Goal: Information Seeking & Learning: Learn about a topic

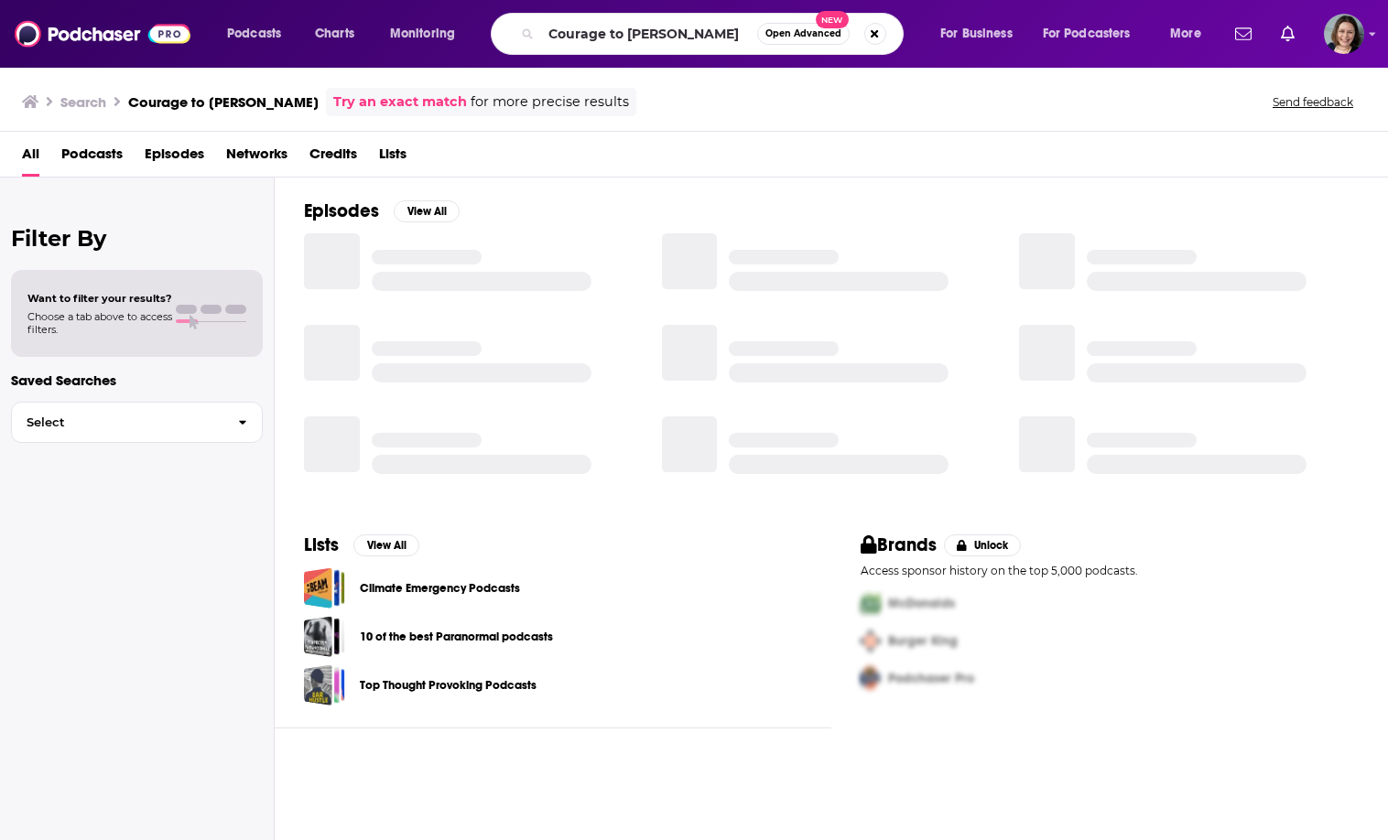
click at [611, 32] on input "Courage to [PERSON_NAME]" at bounding box center [649, 33] width 216 height 29
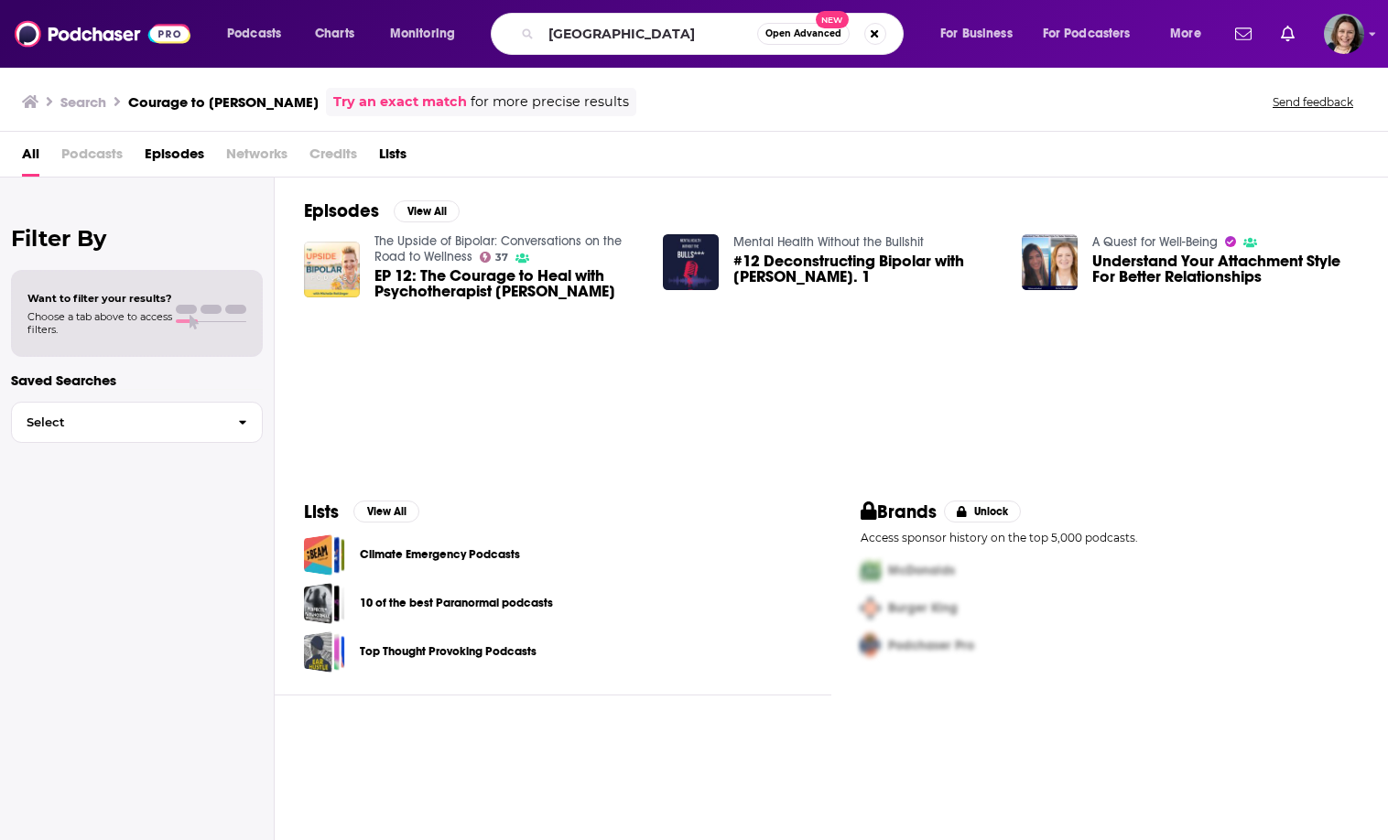
scroll to position [0, 128]
type input "[GEOGRAPHIC_DATA]"
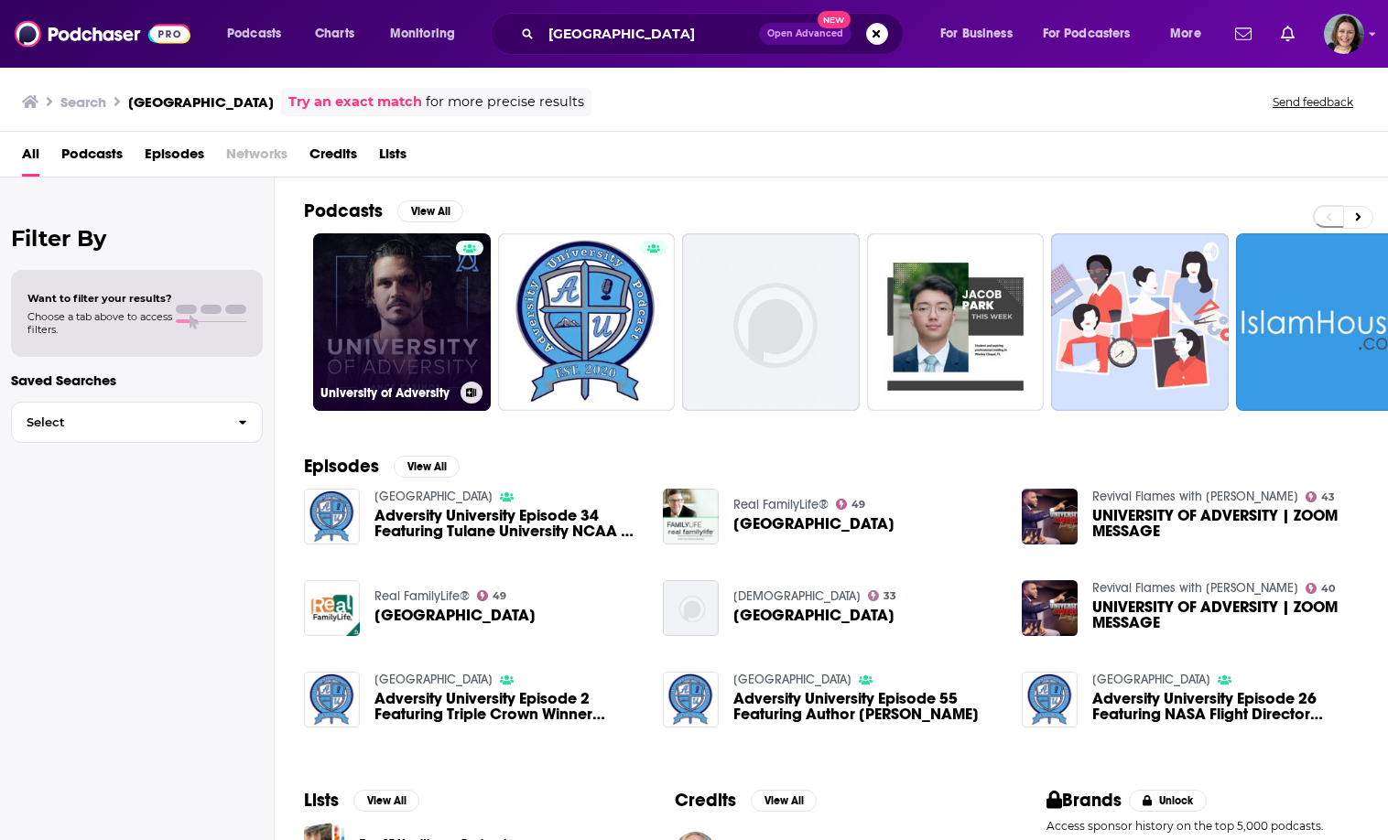
click at [394, 314] on link "University of Adversity" at bounding box center [402, 322] width 178 height 178
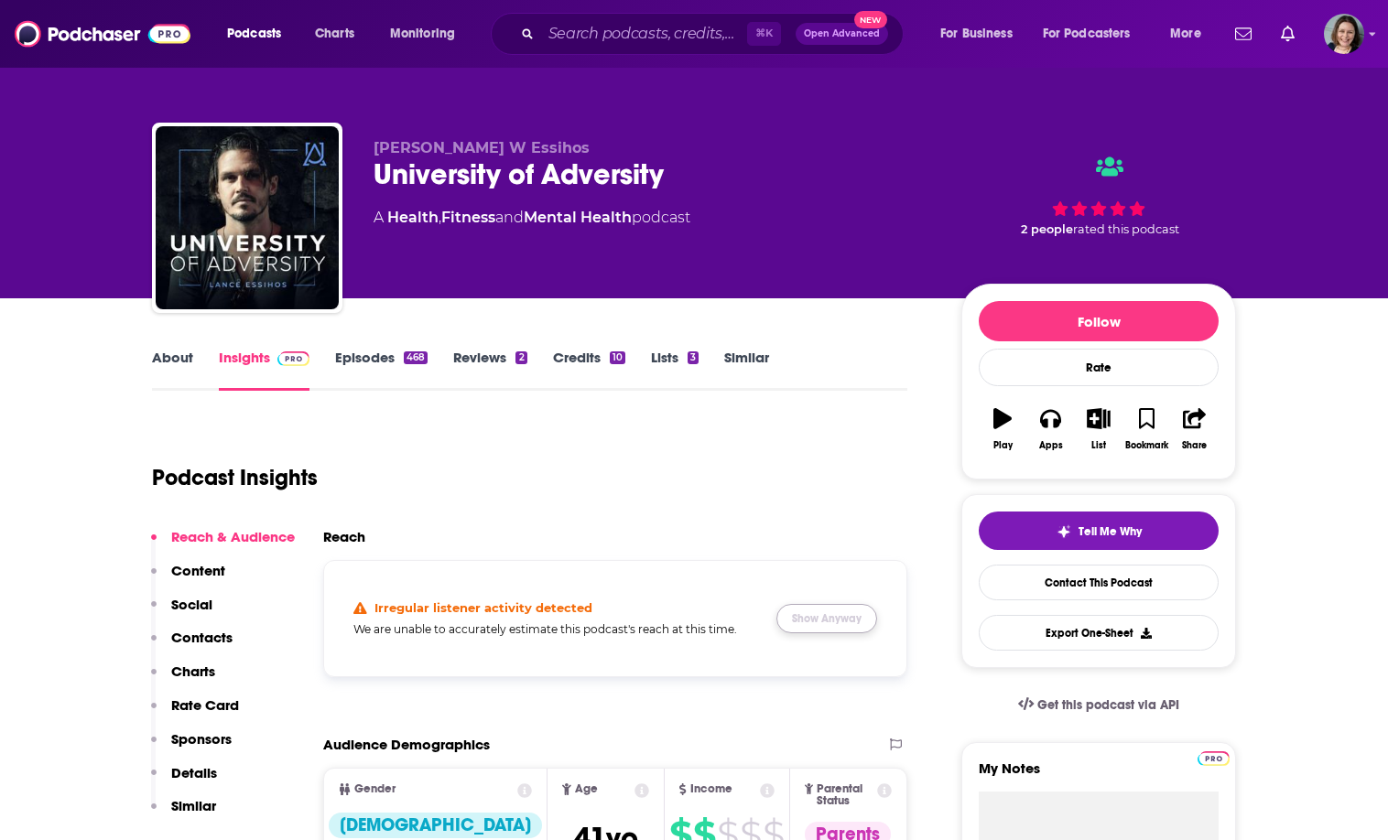
click at [832, 609] on button "Show Anyway" at bounding box center [826, 618] width 101 height 29
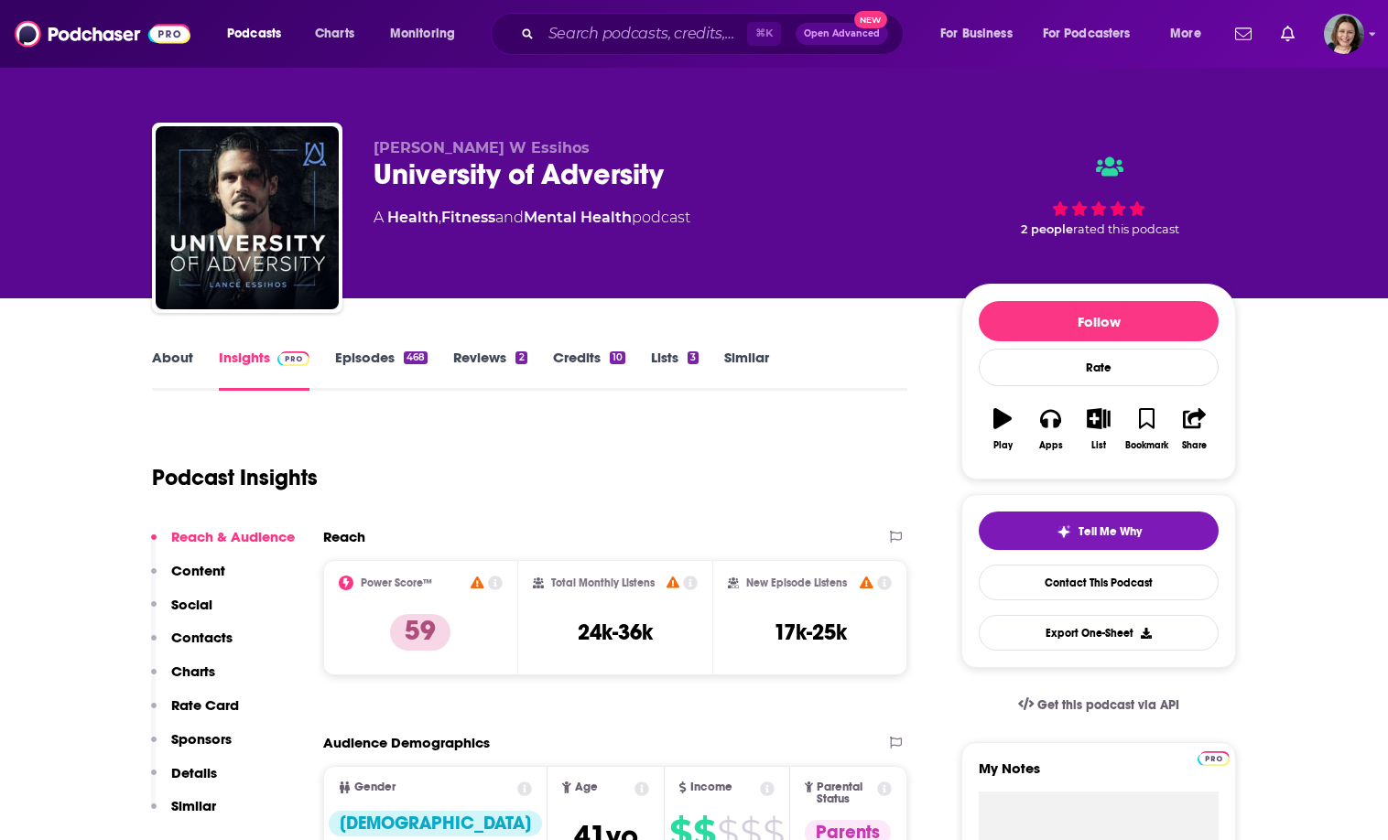
click at [168, 351] on link "About" at bounding box center [172, 370] width 41 height 42
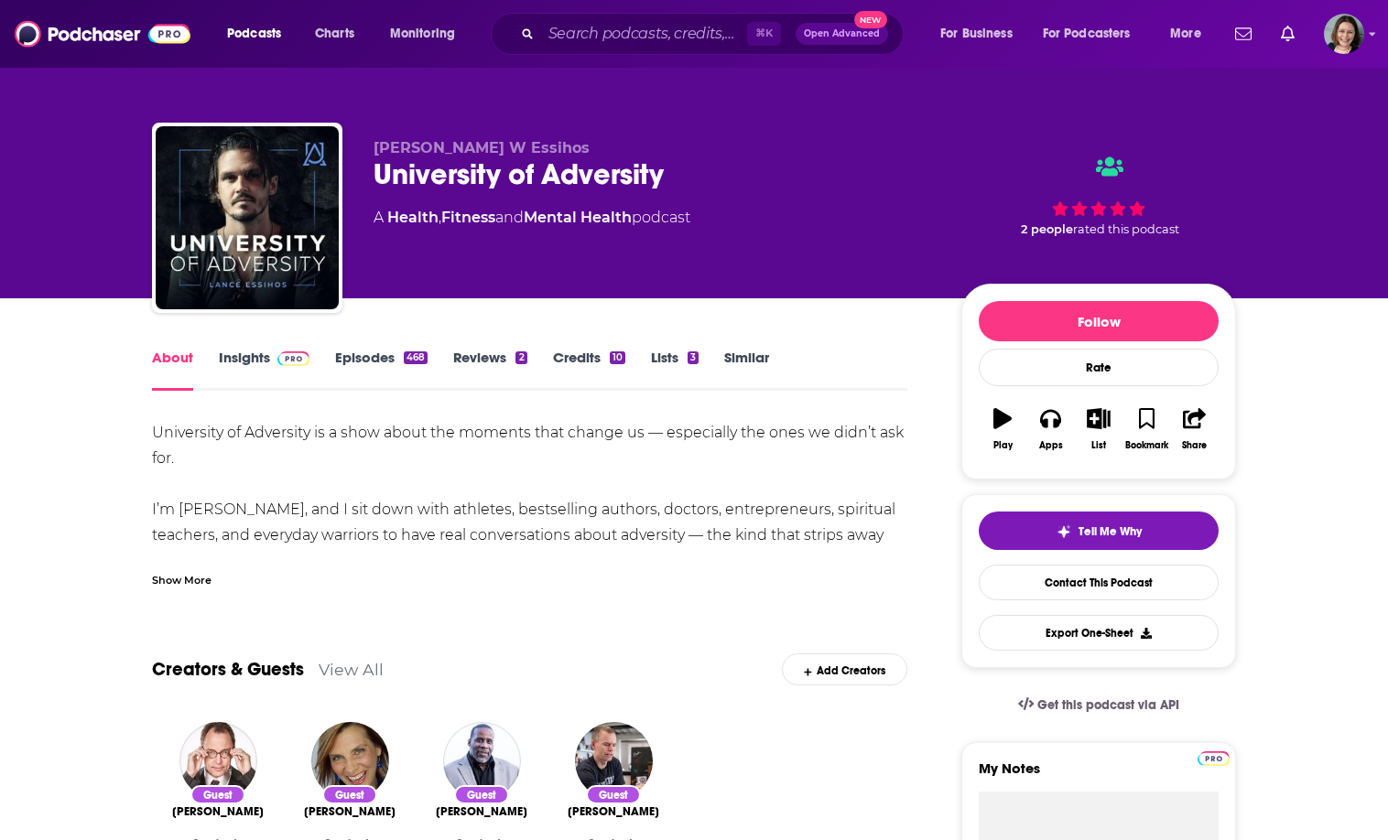
click at [246, 366] on link "Insights" at bounding box center [264, 370] width 91 height 42
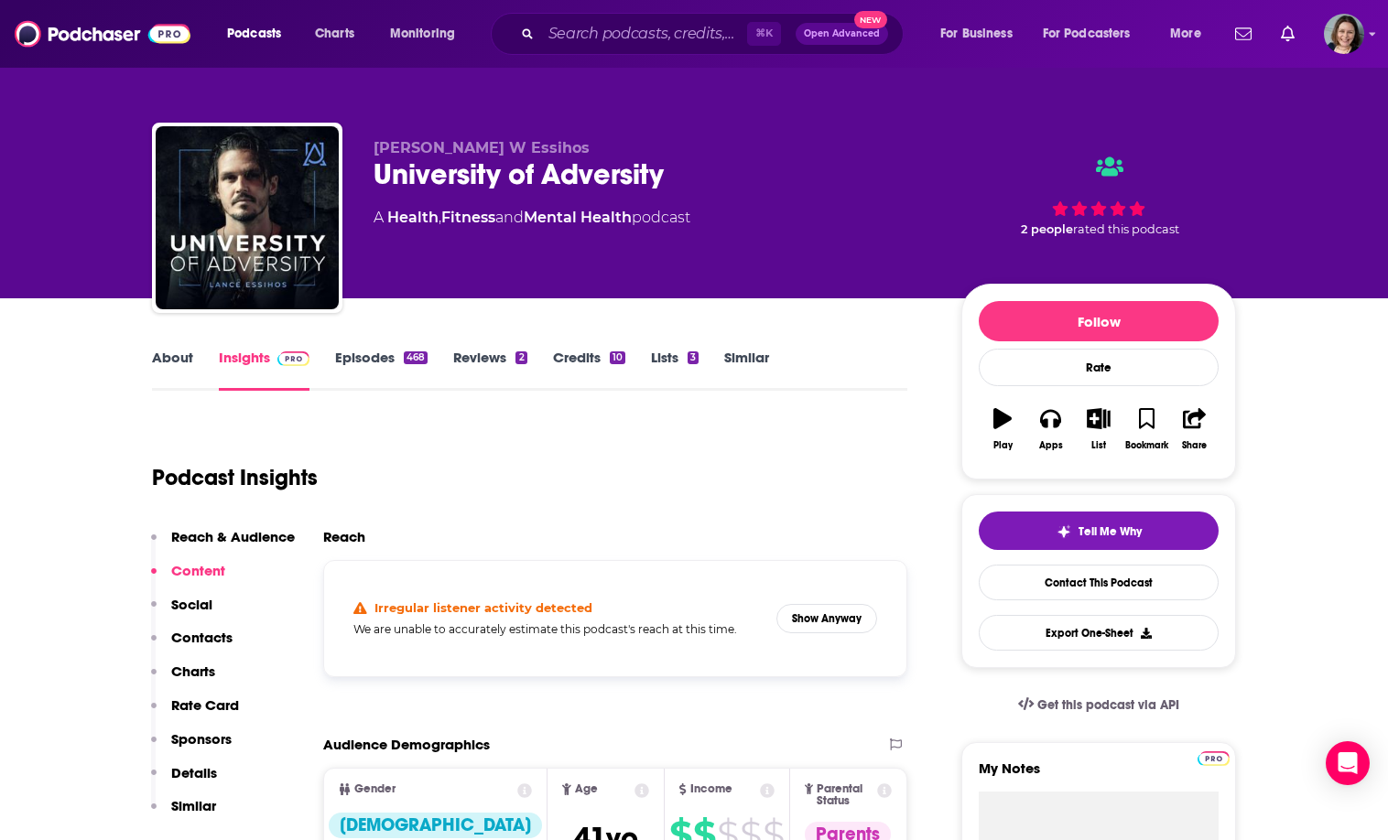
click at [189, 375] on link "About" at bounding box center [172, 370] width 41 height 42
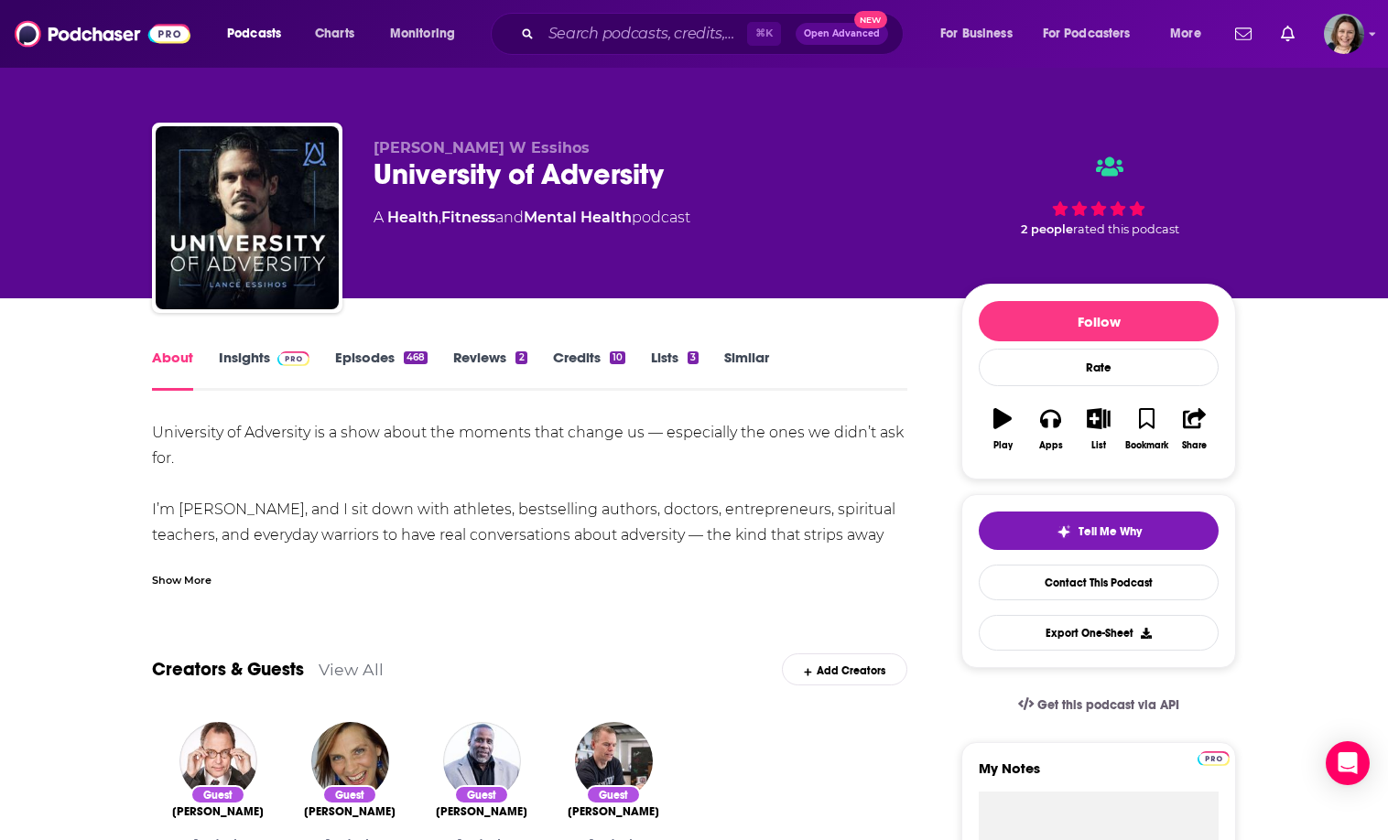
scroll to position [29, 0]
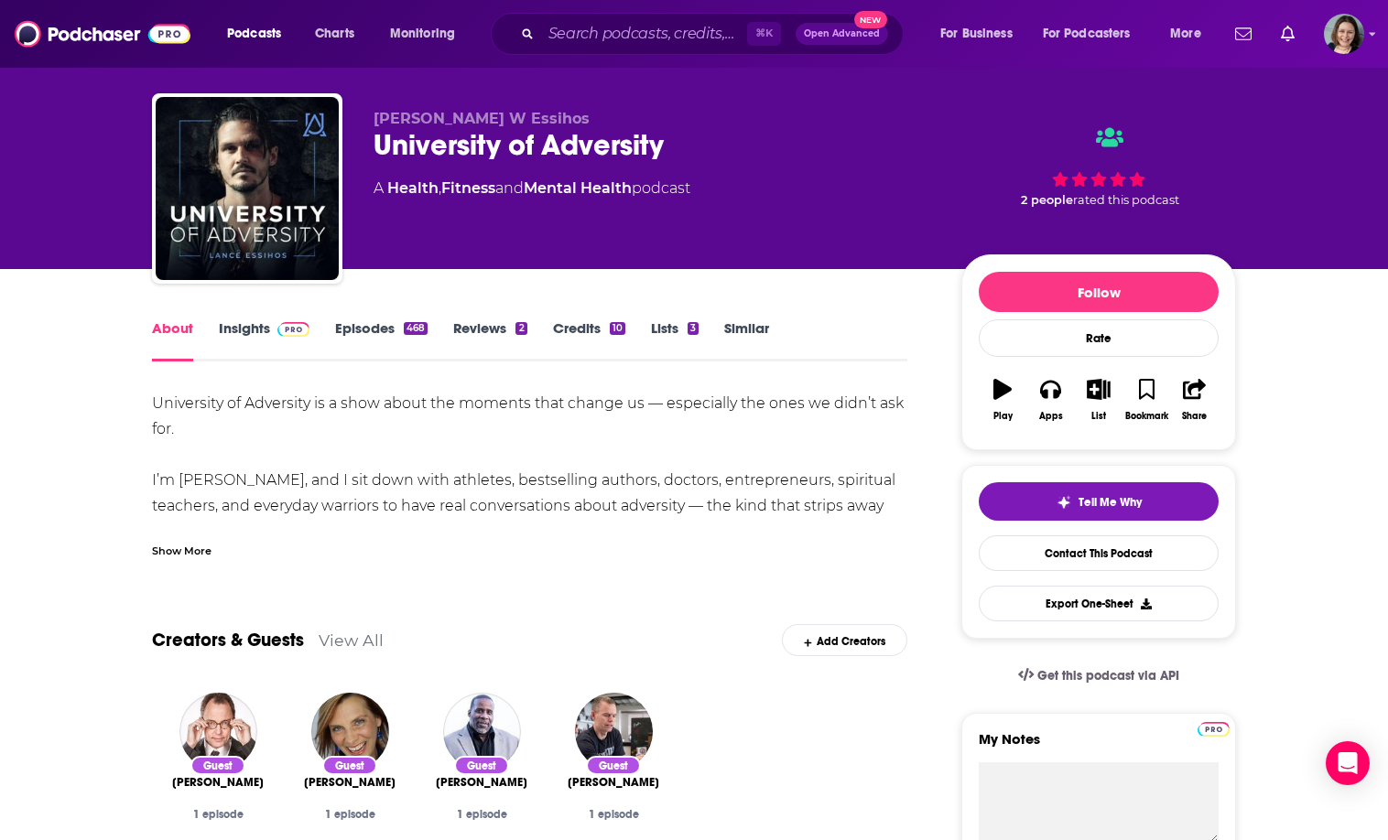
click at [401, 146] on div "University of Adversity" at bounding box center [652, 145] width 558 height 36
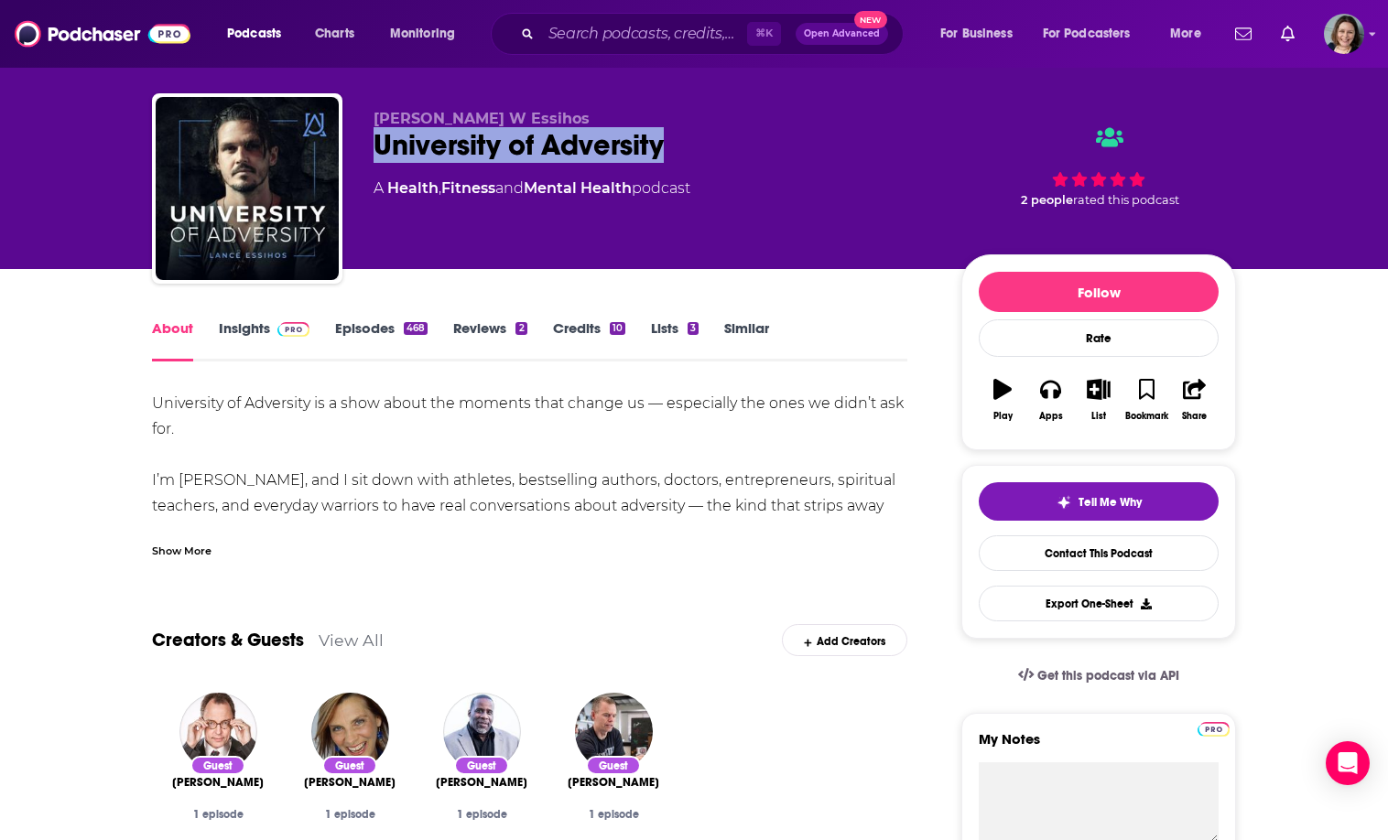
drag, startPoint x: 401, startPoint y: 146, endPoint x: 625, endPoint y: 146, distance: 224.3
click at [625, 146] on div "University of Adversity" at bounding box center [652, 145] width 558 height 36
copy h1 "University of Adversity"
click at [625, 146] on div "University of Adversity" at bounding box center [652, 145] width 558 height 36
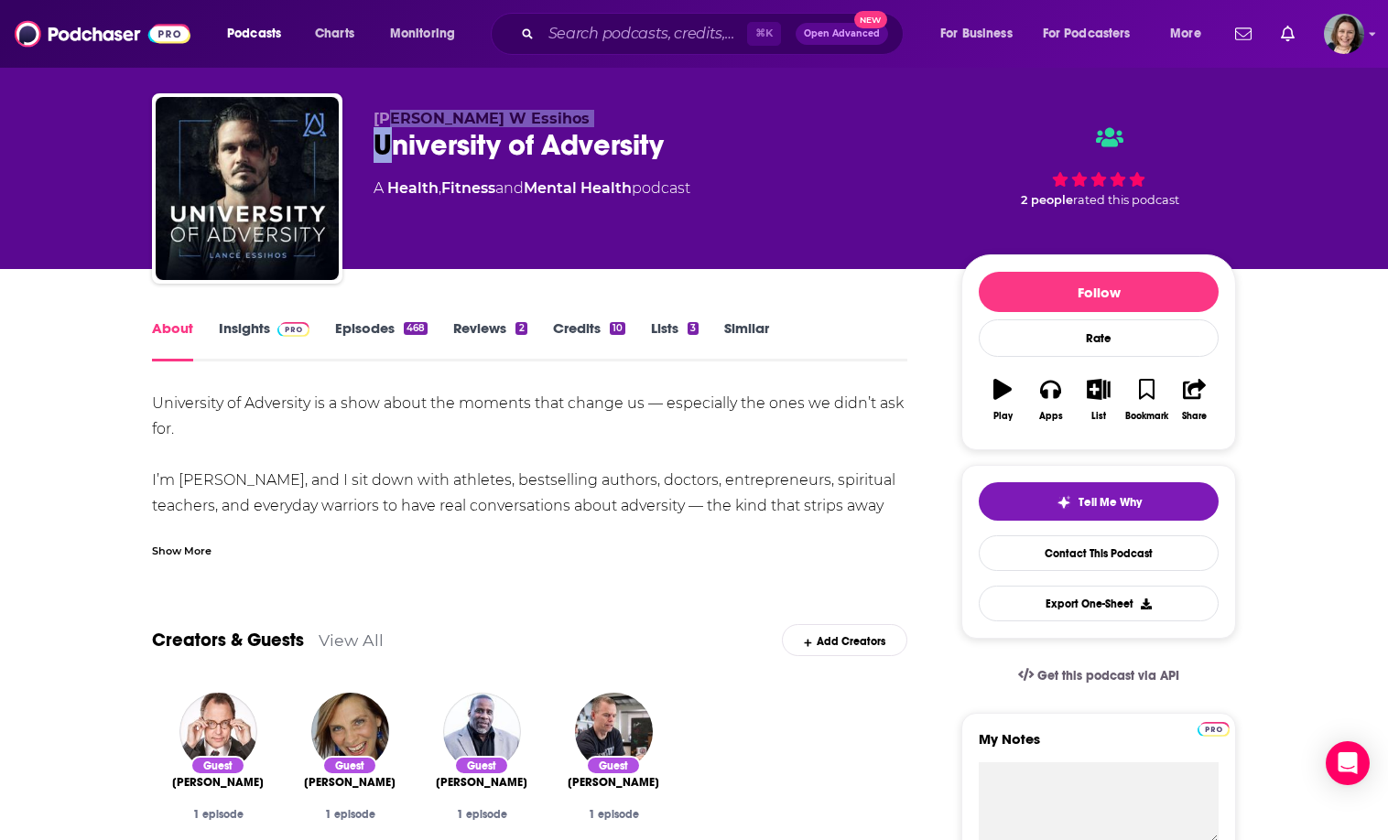
click at [392, 127] on div "[PERSON_NAME] [GEOGRAPHIC_DATA] A Health , Fitness and Mental Health podcast" at bounding box center [652, 183] width 558 height 146
click at [396, 127] on span "[PERSON_NAME] W Essihos" at bounding box center [481, 118] width 216 height 17
click at [380, 120] on span "[PERSON_NAME] W Essihos" at bounding box center [481, 118] width 216 height 17
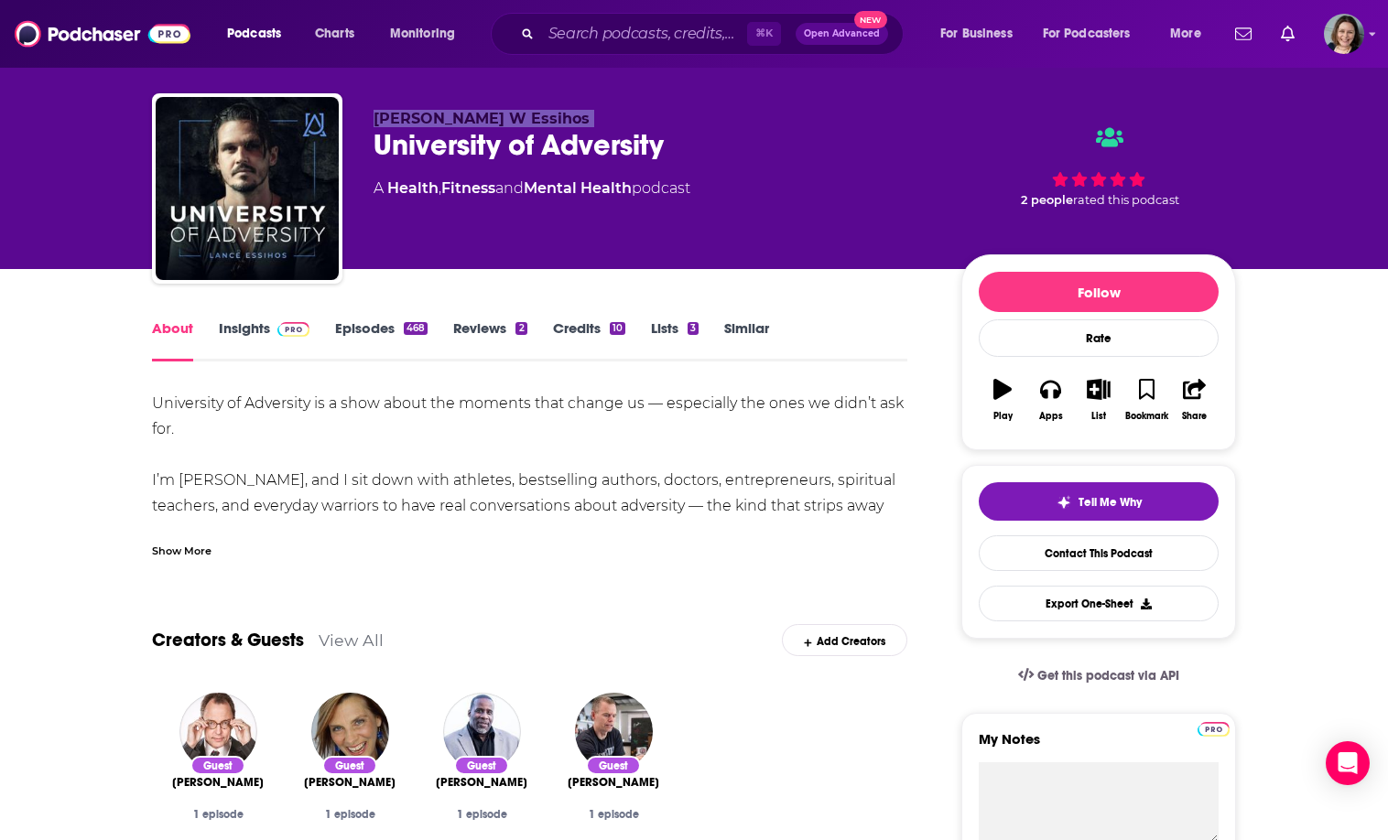
copy p "[PERSON_NAME] W Essihos"
click at [380, 120] on span "[PERSON_NAME] W Essihos" at bounding box center [481, 118] width 216 height 17
click at [186, 550] on div "Show More" at bounding box center [182, 549] width 60 height 17
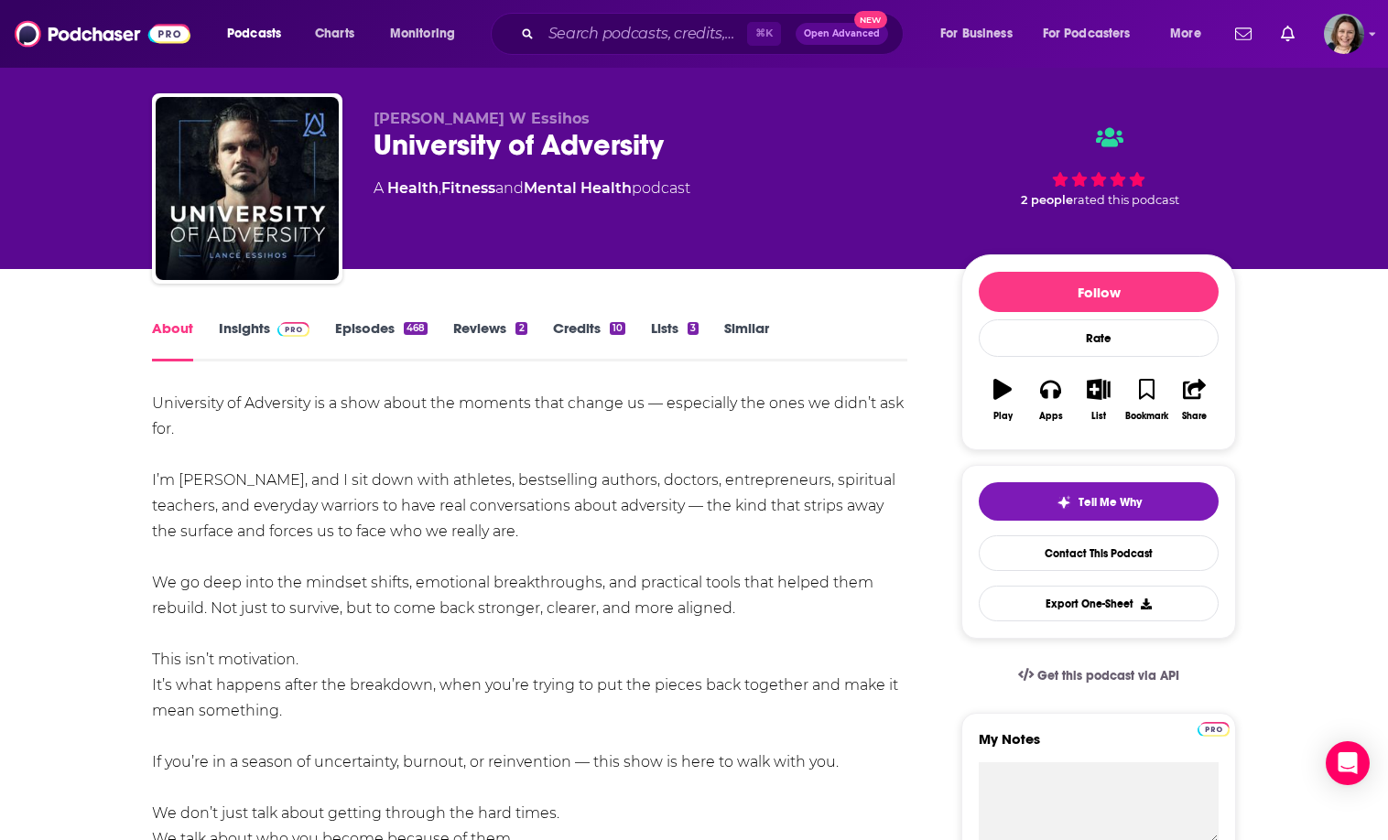
click at [171, 407] on div "University of Adversity is a show about the moments that change us — especially…" at bounding box center [529, 621] width 755 height 461
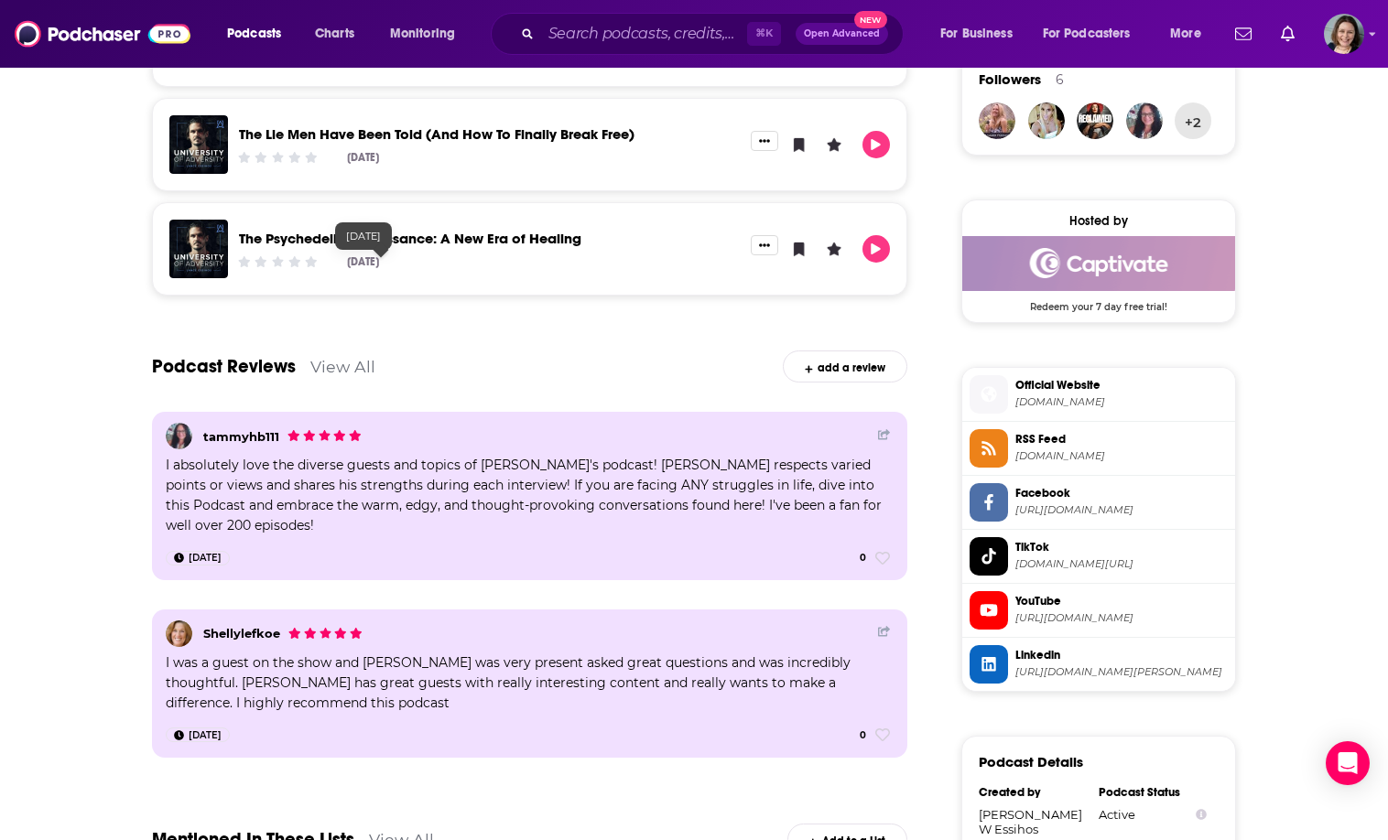
drag, startPoint x: 171, startPoint y: 407, endPoint x: 391, endPoint y: 237, distance: 277.9
click at [391, 237] on div "Podcasts Charts Monitoring ⌘ K Open Advanced New For Business For Podcasters Mo…" at bounding box center [694, 136] width 1388 height 2981
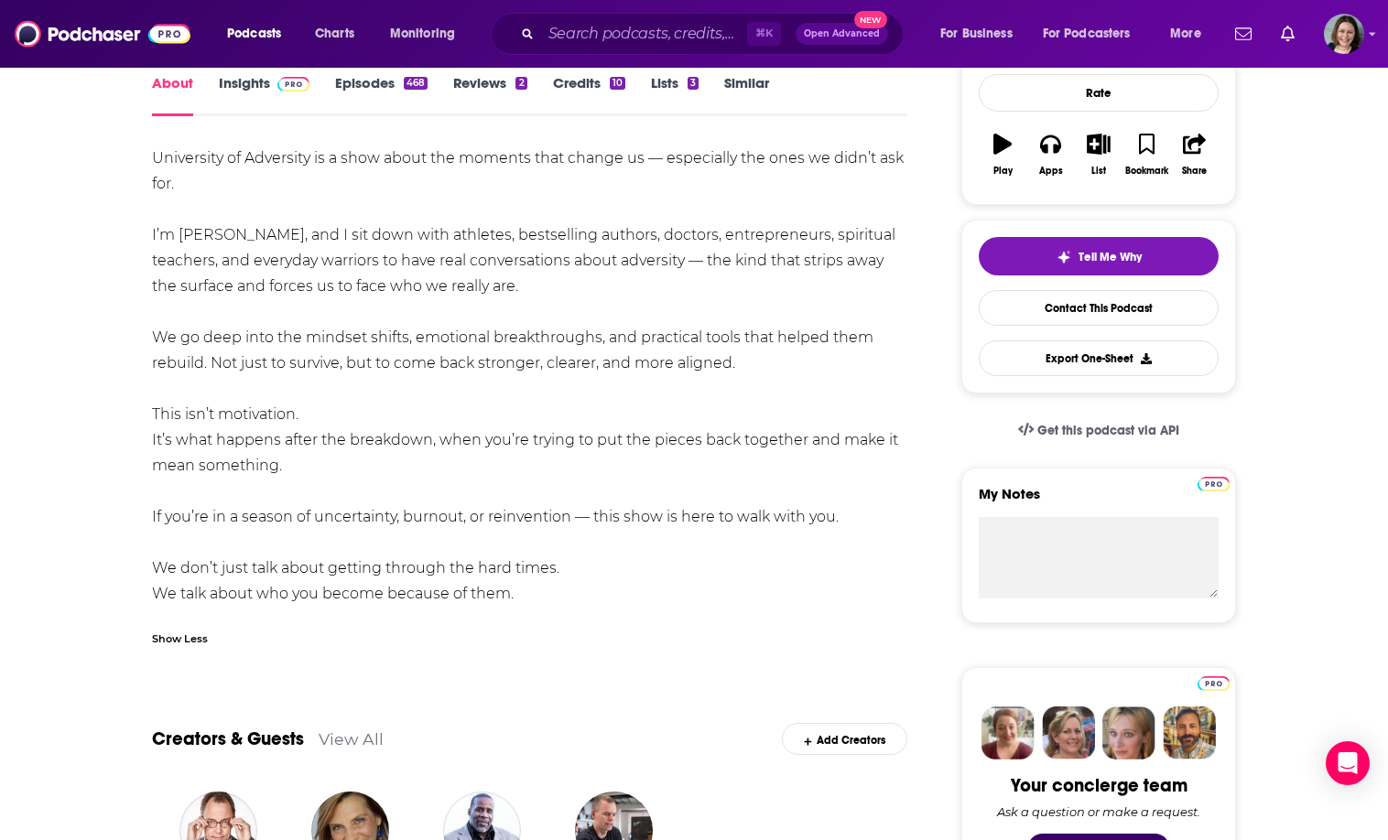
click at [450, 542] on div "University of Adversity is a show about the moments that change us — especially…" at bounding box center [529, 376] width 755 height 461
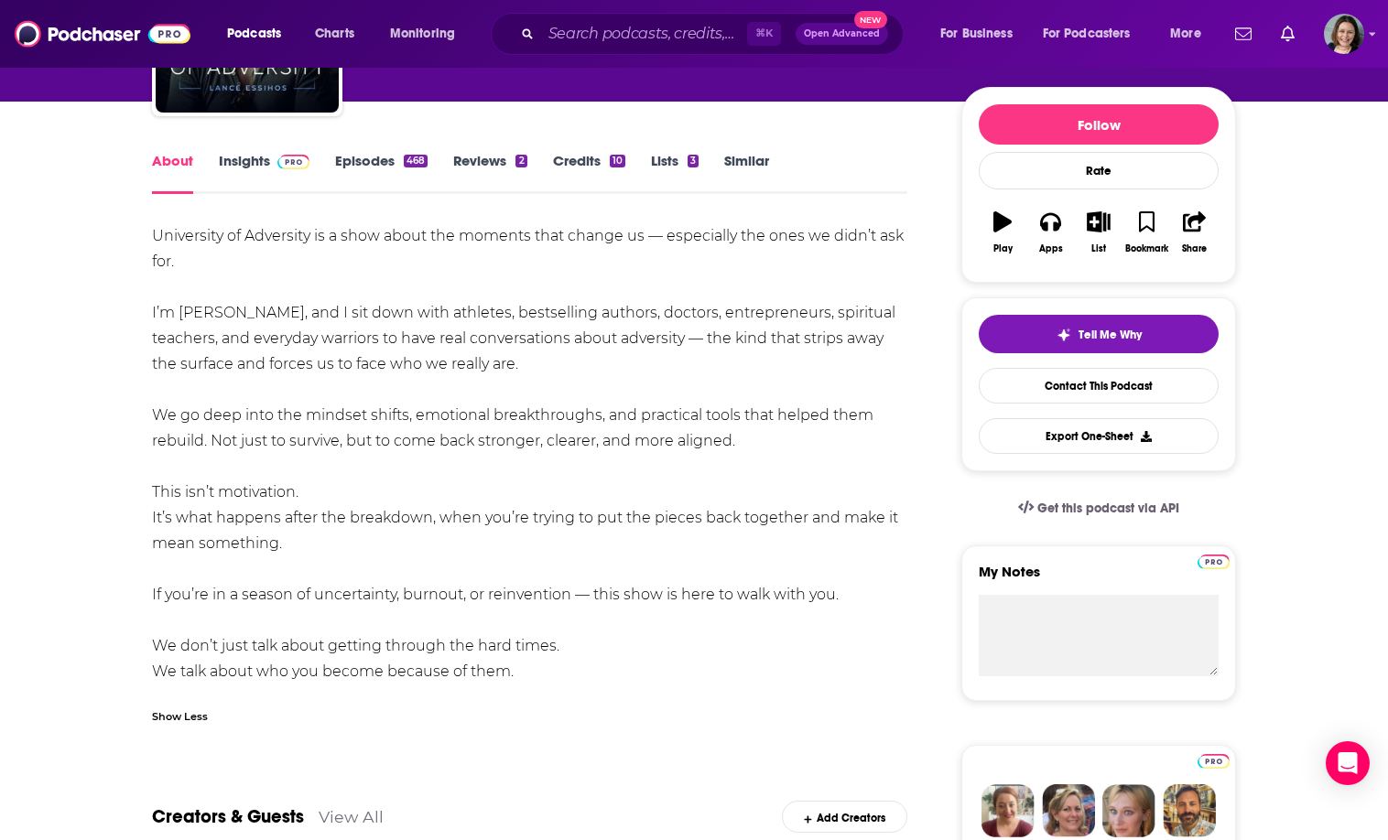
scroll to position [181, 0]
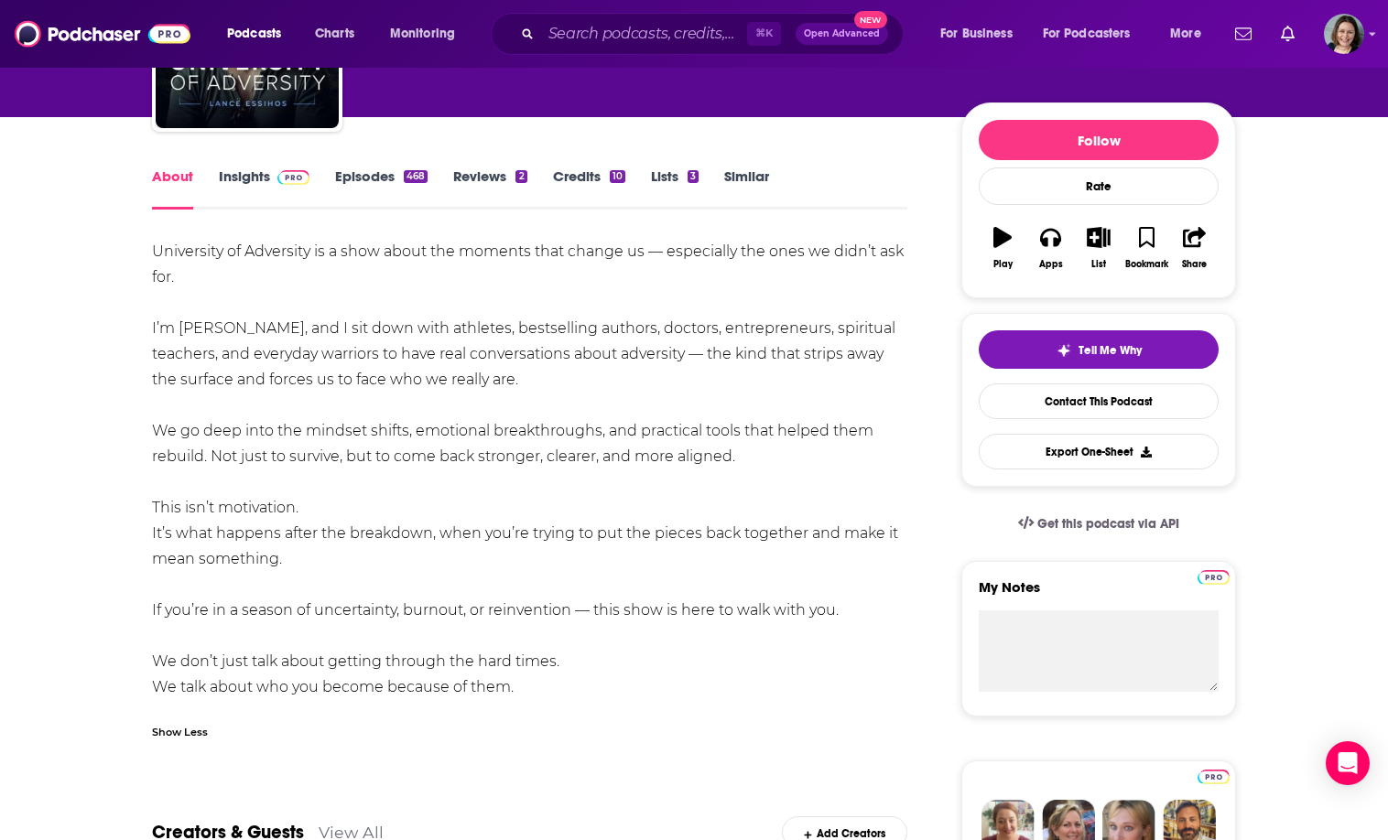
click at [485, 684] on div "University of Adversity is a show about the moments that change us — especially…" at bounding box center [529, 469] width 755 height 461
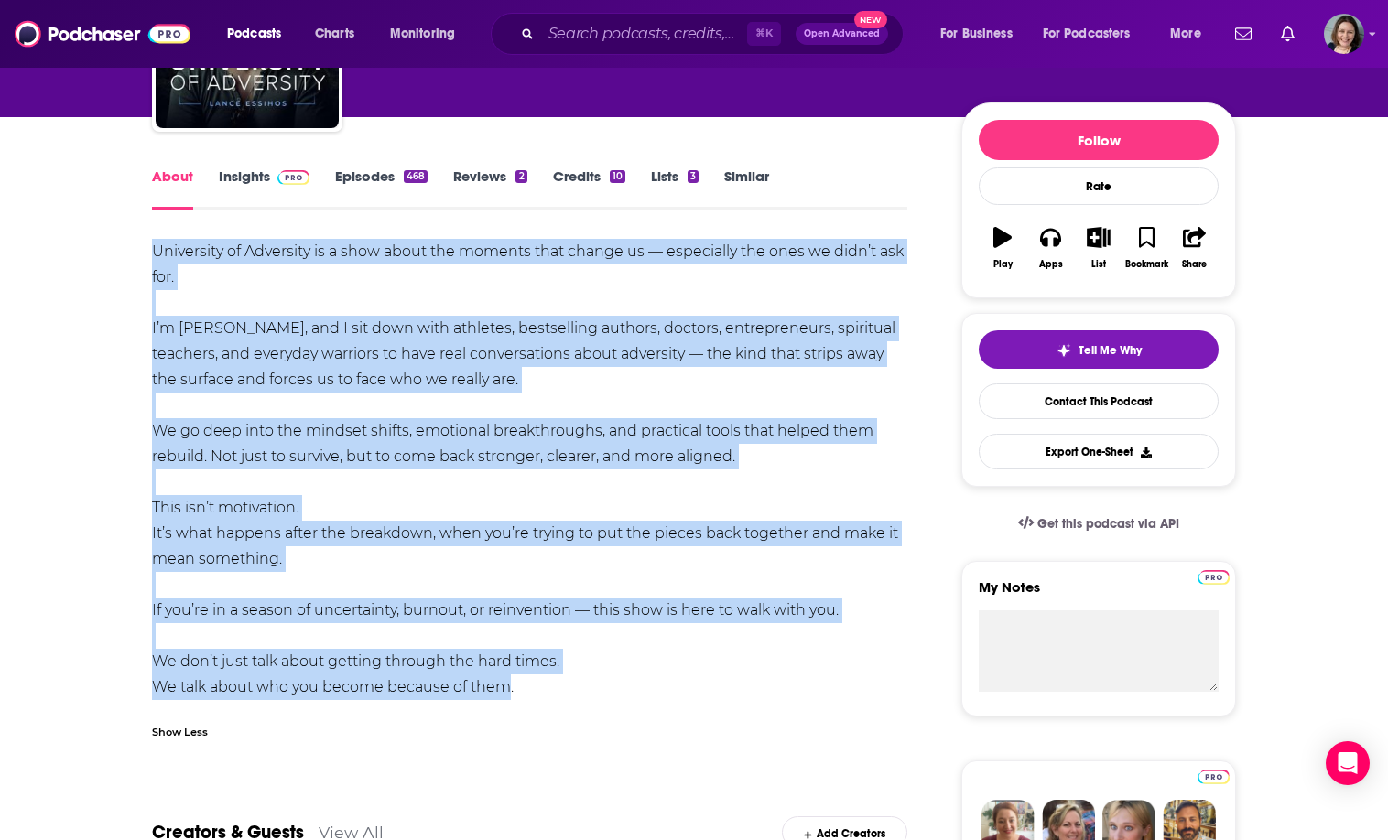
drag, startPoint x: 485, startPoint y: 684, endPoint x: 159, endPoint y: 263, distance: 532.4
click at [159, 263] on div "University of Adversity is a show about the moments that change us — especially…" at bounding box center [529, 469] width 755 height 461
copy div "University of Adversity is a show about the moments that change us — especially…"
click at [159, 263] on div "University of Adversity is a show about the moments that change us — especially…" at bounding box center [529, 469] width 755 height 461
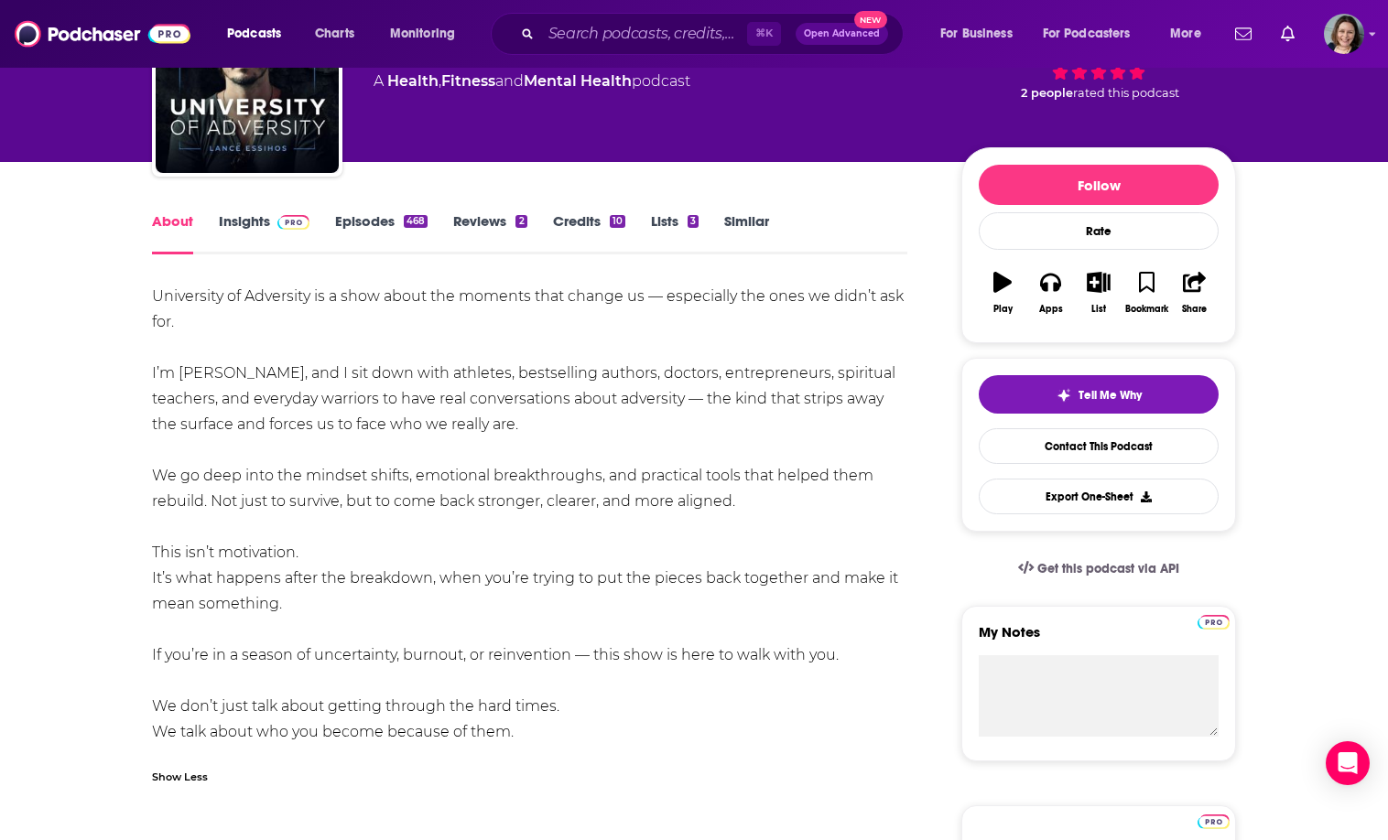
scroll to position [134, 0]
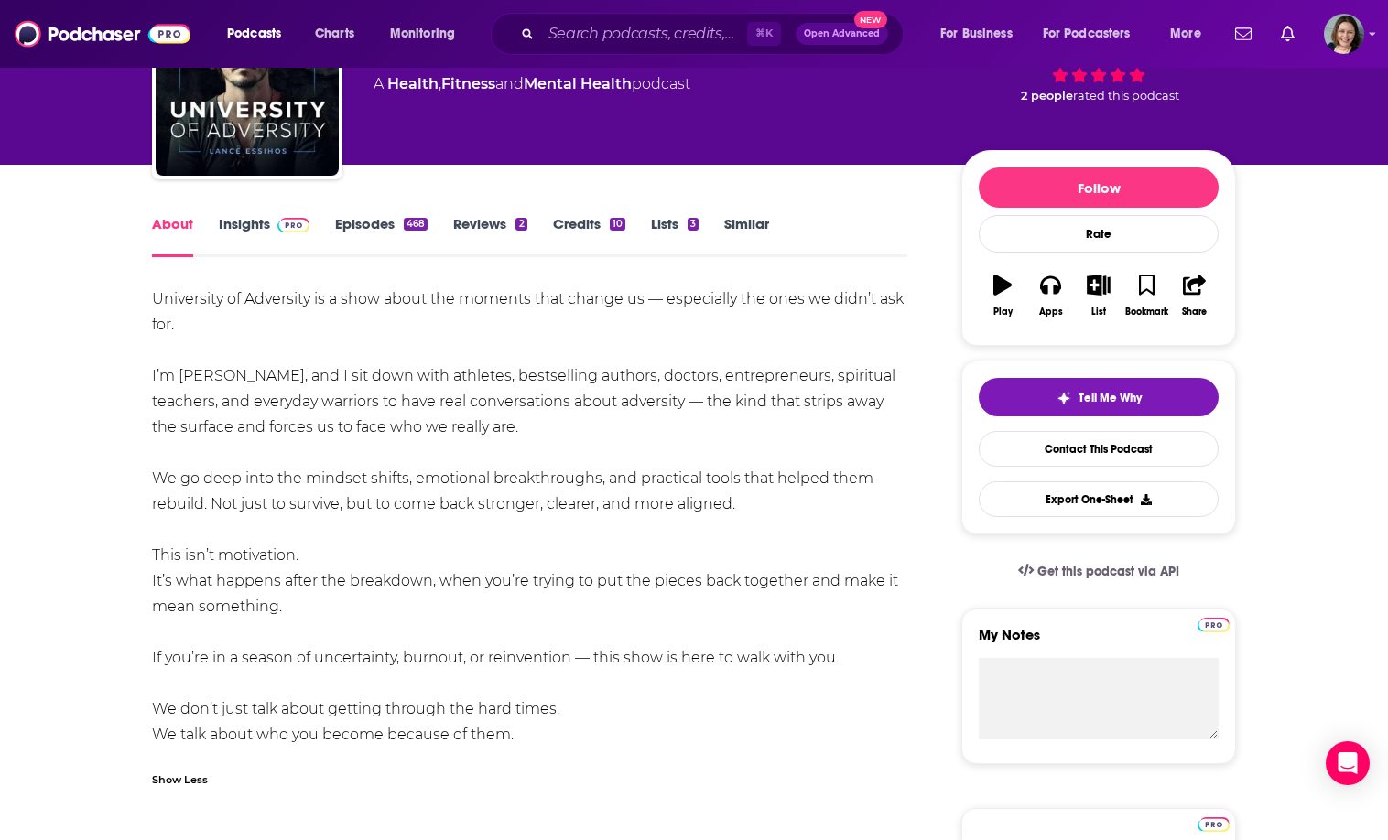
click at [247, 220] on link "Insights" at bounding box center [264, 236] width 91 height 42
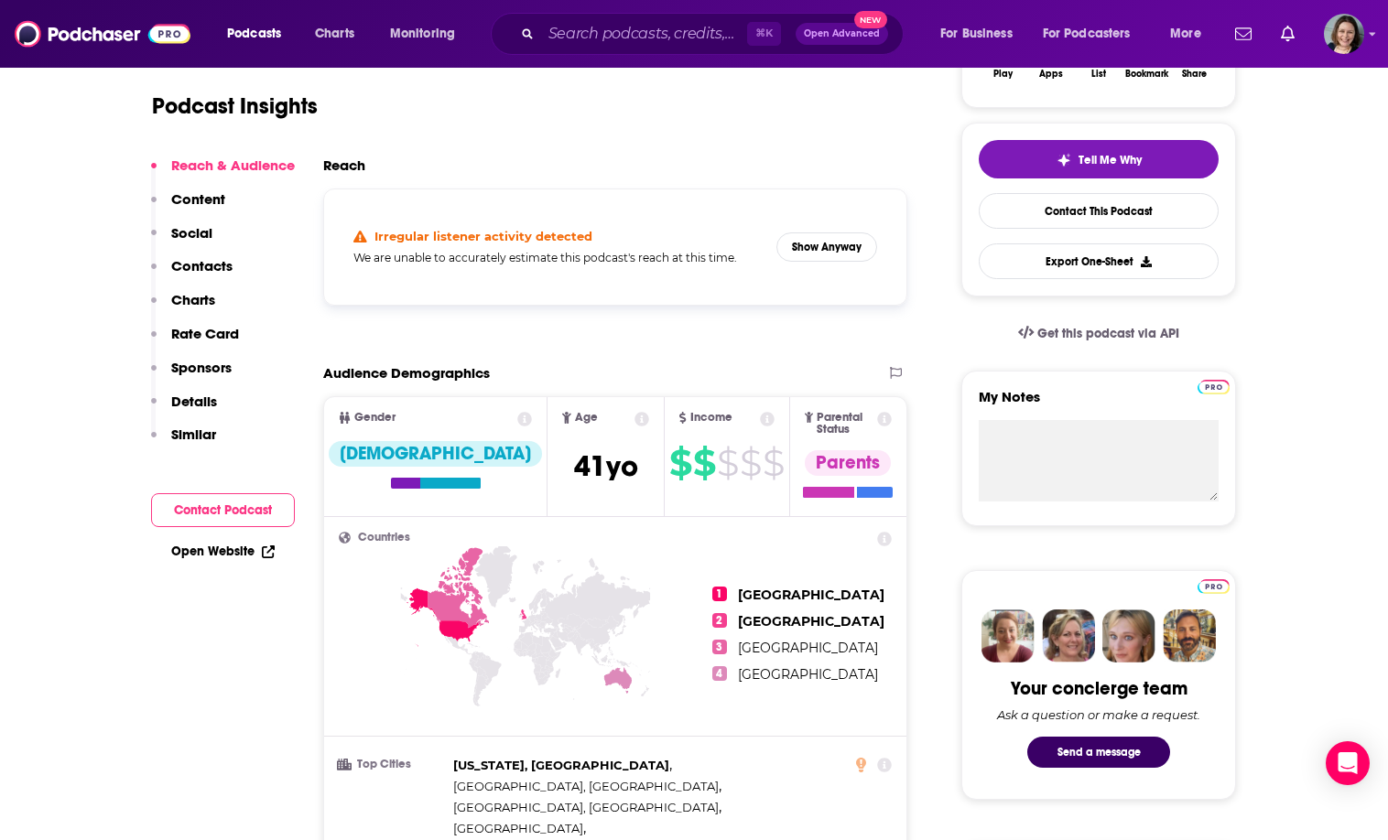
scroll to position [374, 0]
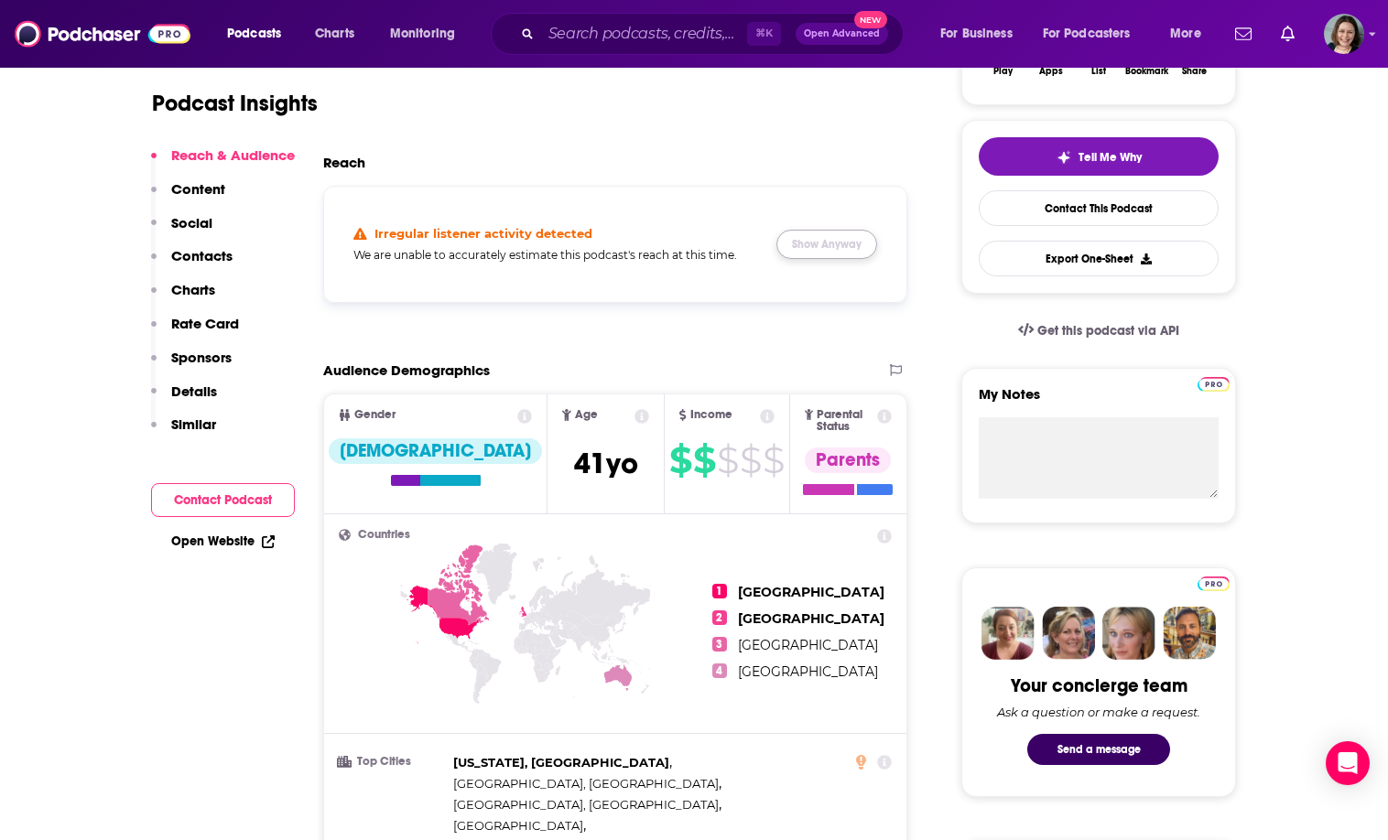
click at [844, 249] on button "Show Anyway" at bounding box center [826, 244] width 101 height 29
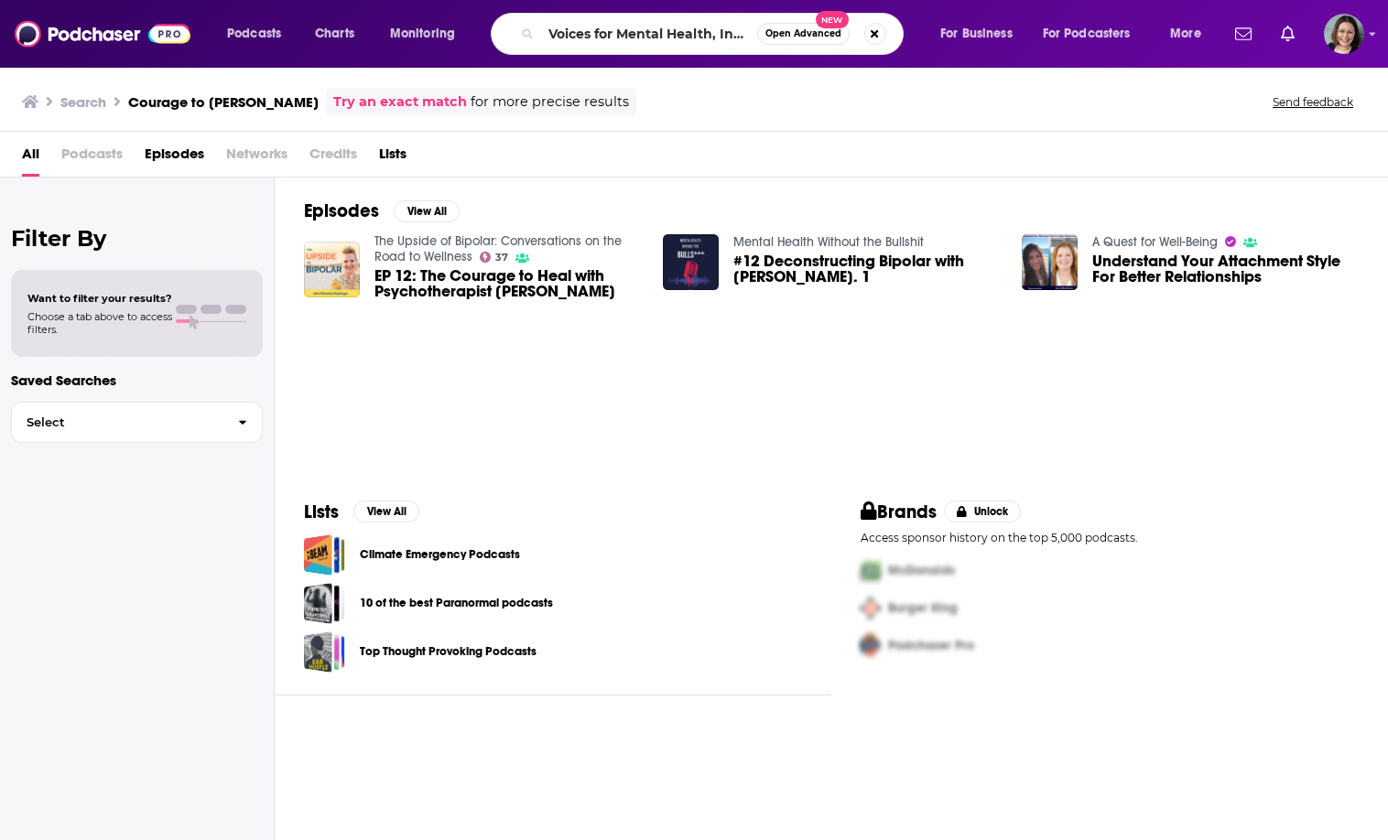
scroll to position [0, 93]
type input "Voices for Mental Health, Inc. Hear"
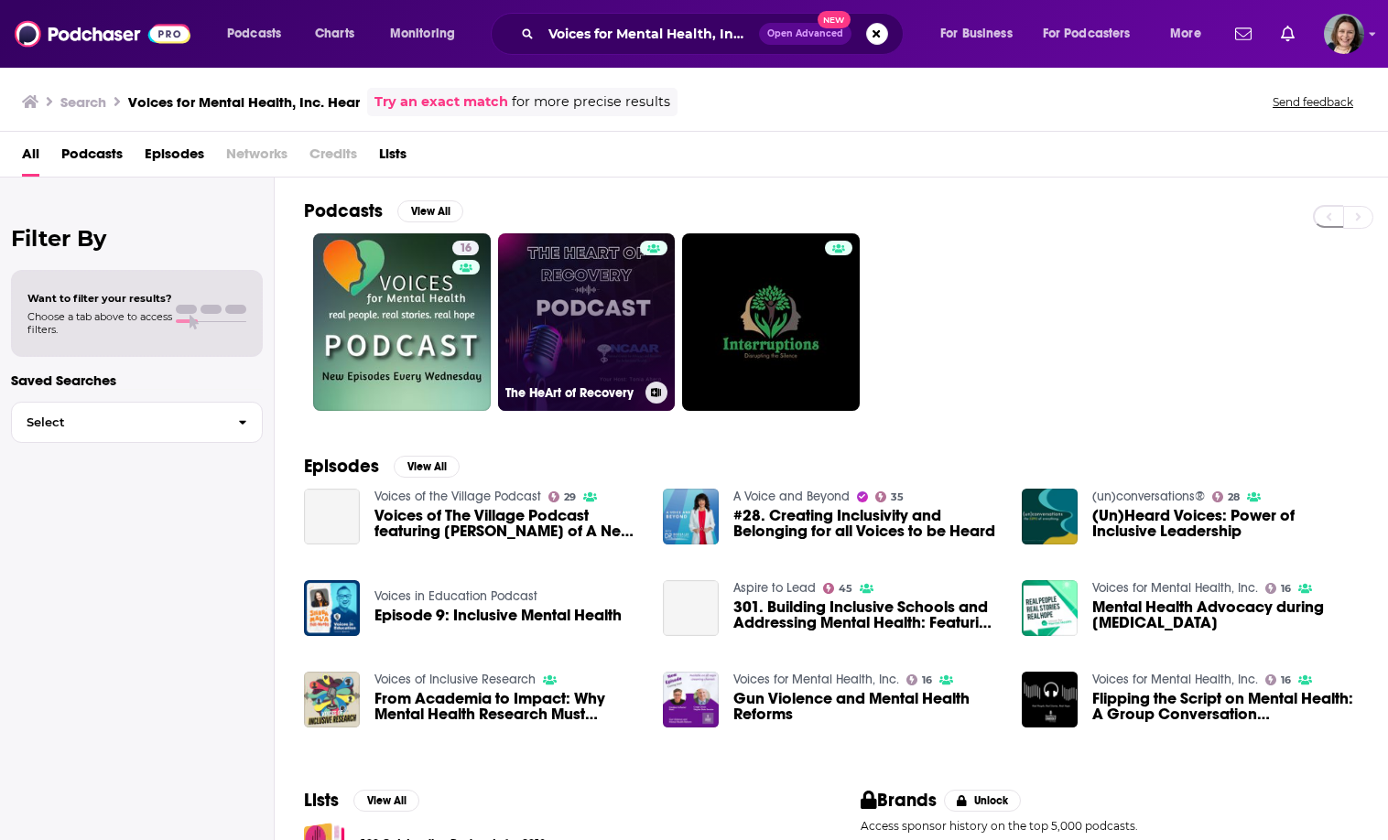
click at [564, 321] on link "The HeArt of Recovery" at bounding box center [587, 322] width 178 height 178
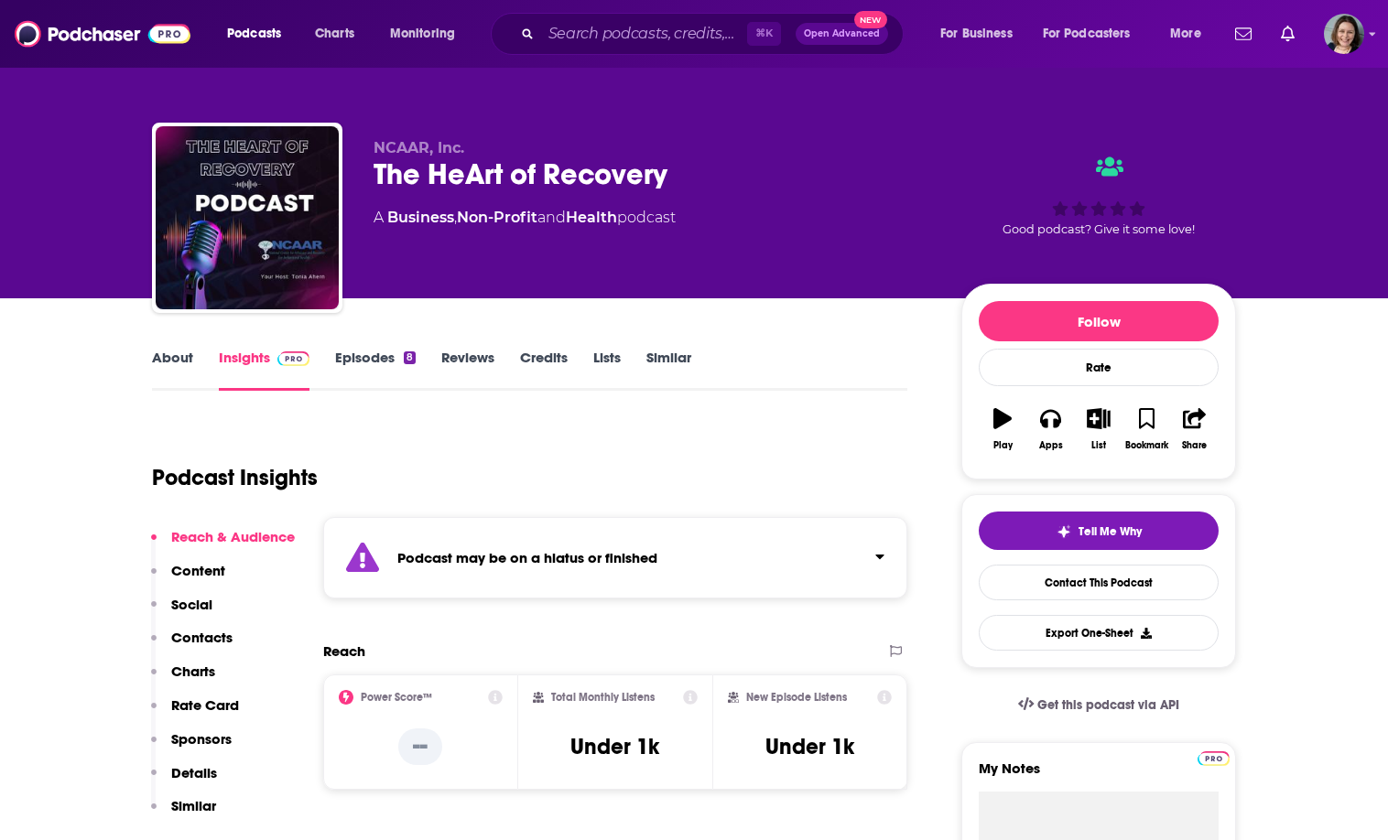
click at [394, 537] on div "Podcast may be on a hiatus or finished" at bounding box center [615, 557] width 584 height 81
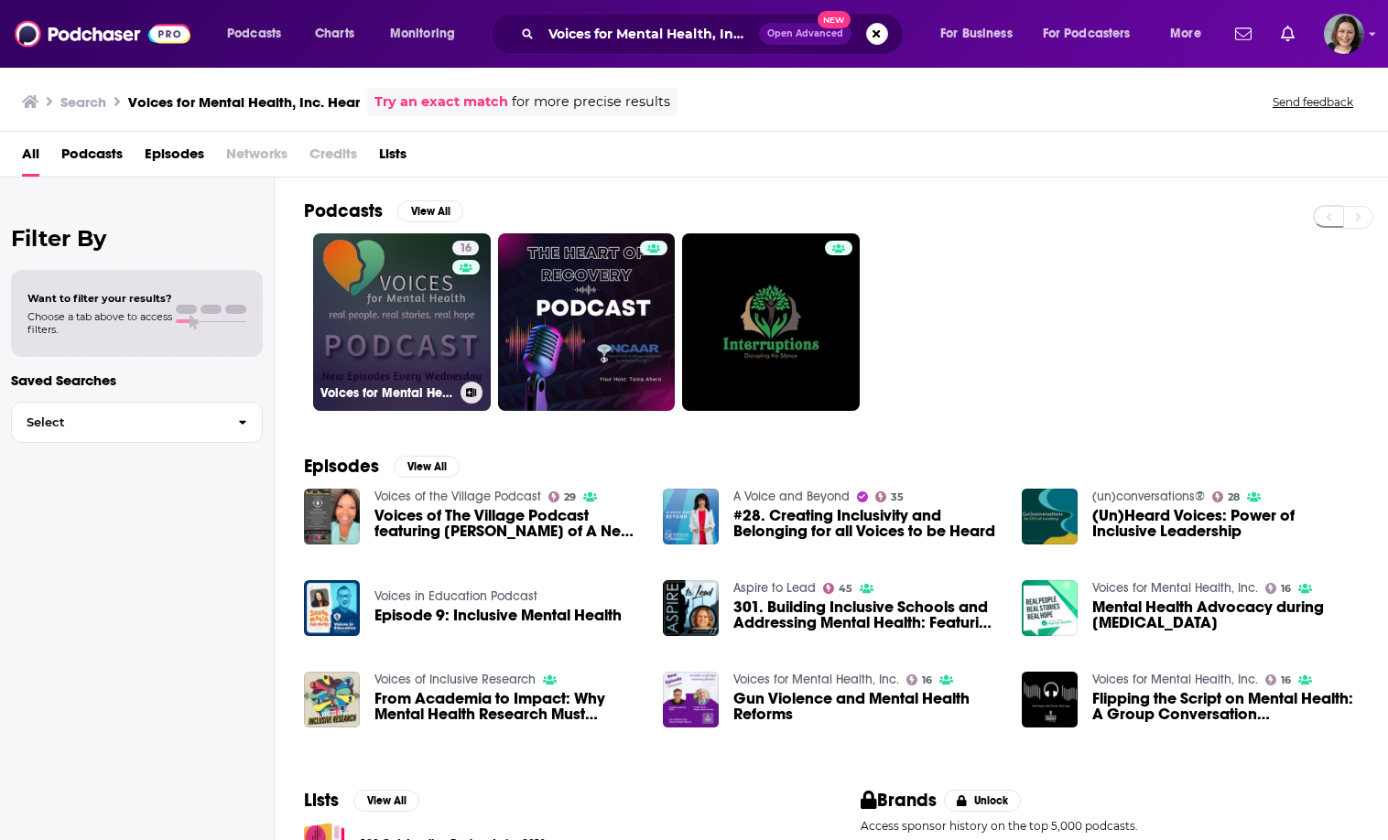
click at [395, 348] on link "16 Voices for Mental Health, Inc." at bounding box center [402, 322] width 178 height 178
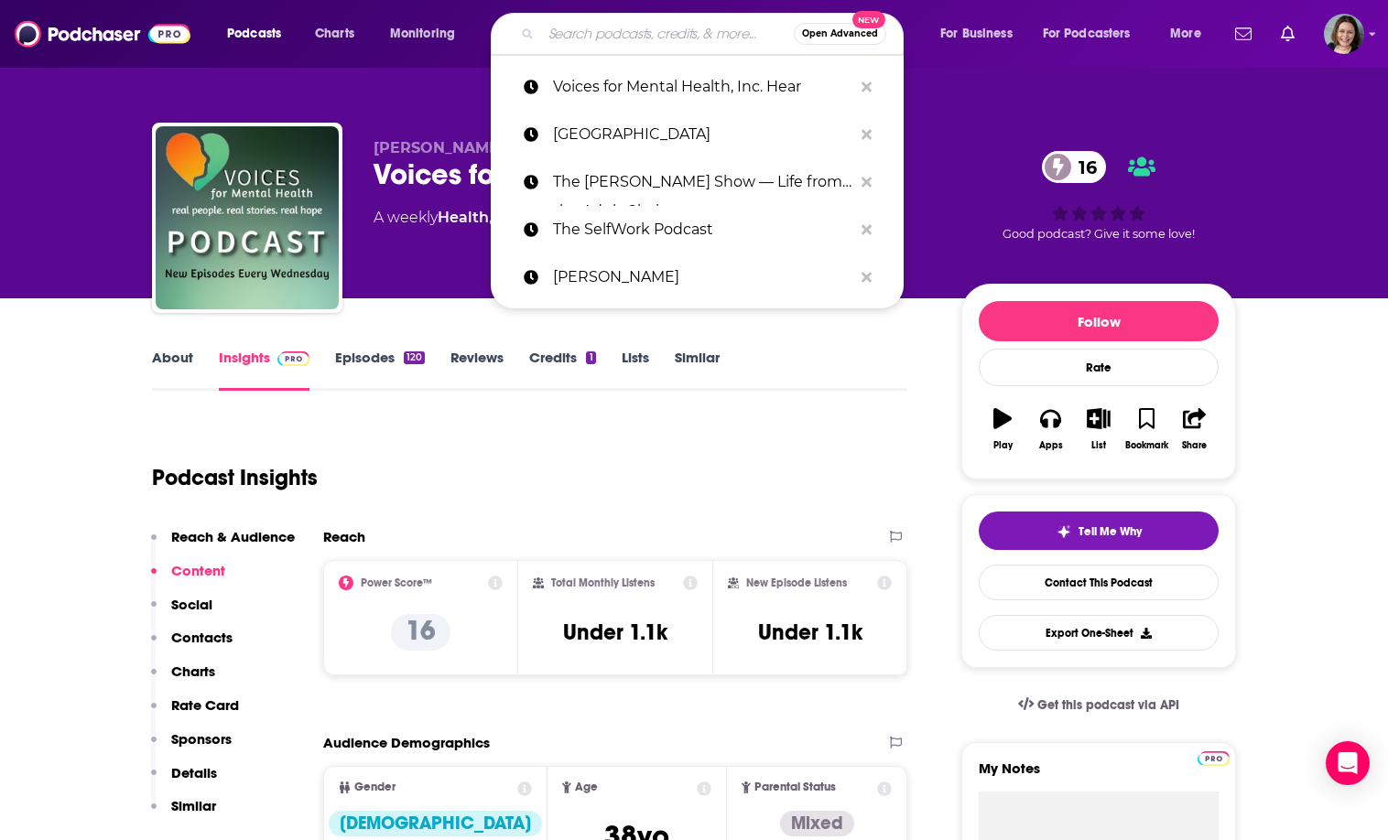
click at [676, 23] on input "Search podcasts, credits, & more..." at bounding box center [667, 33] width 253 height 29
type input "√"
paste input "Hope Starts With Us"
type input "Hope Starts With Us"
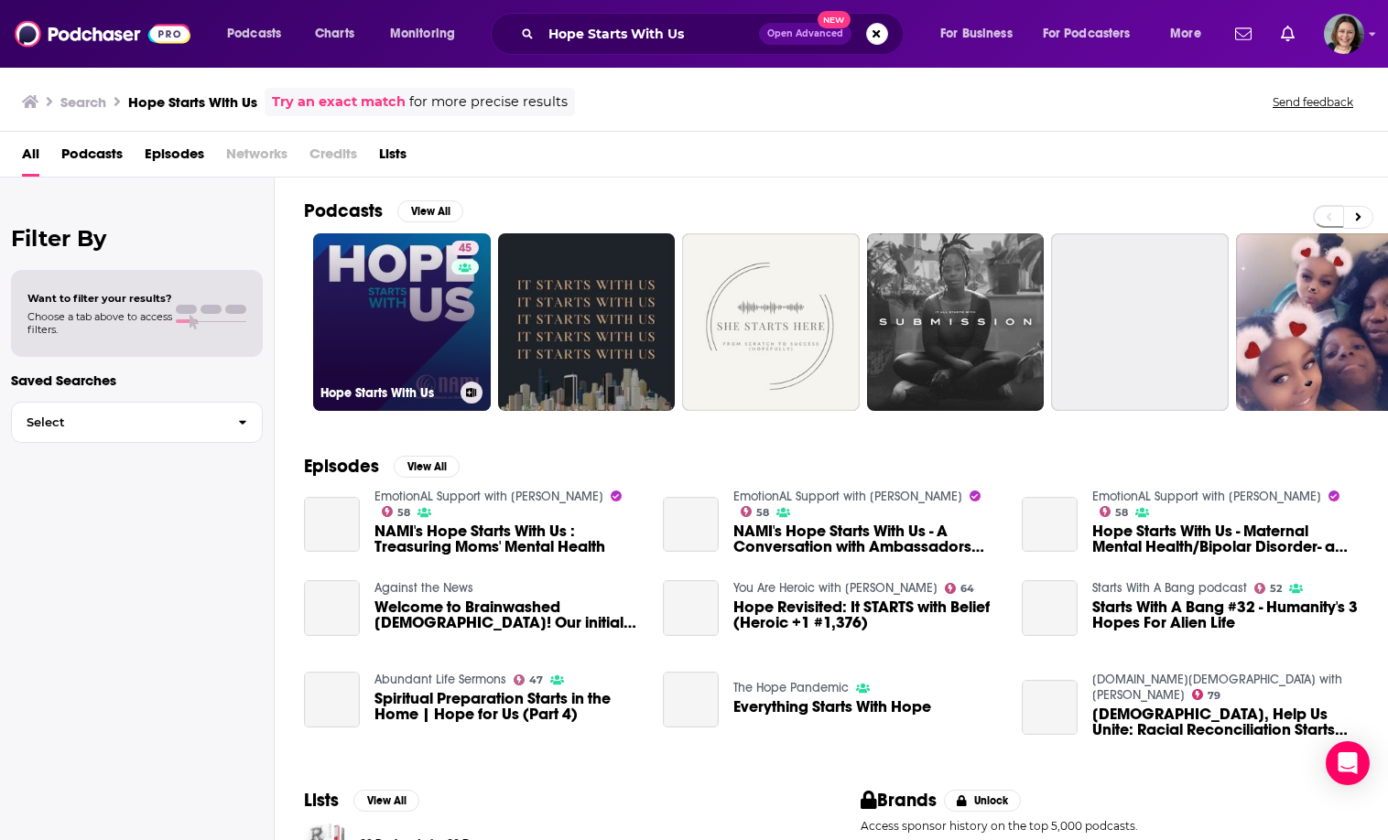
click at [387, 319] on link "45 Hope Starts With Us" at bounding box center [402, 322] width 178 height 178
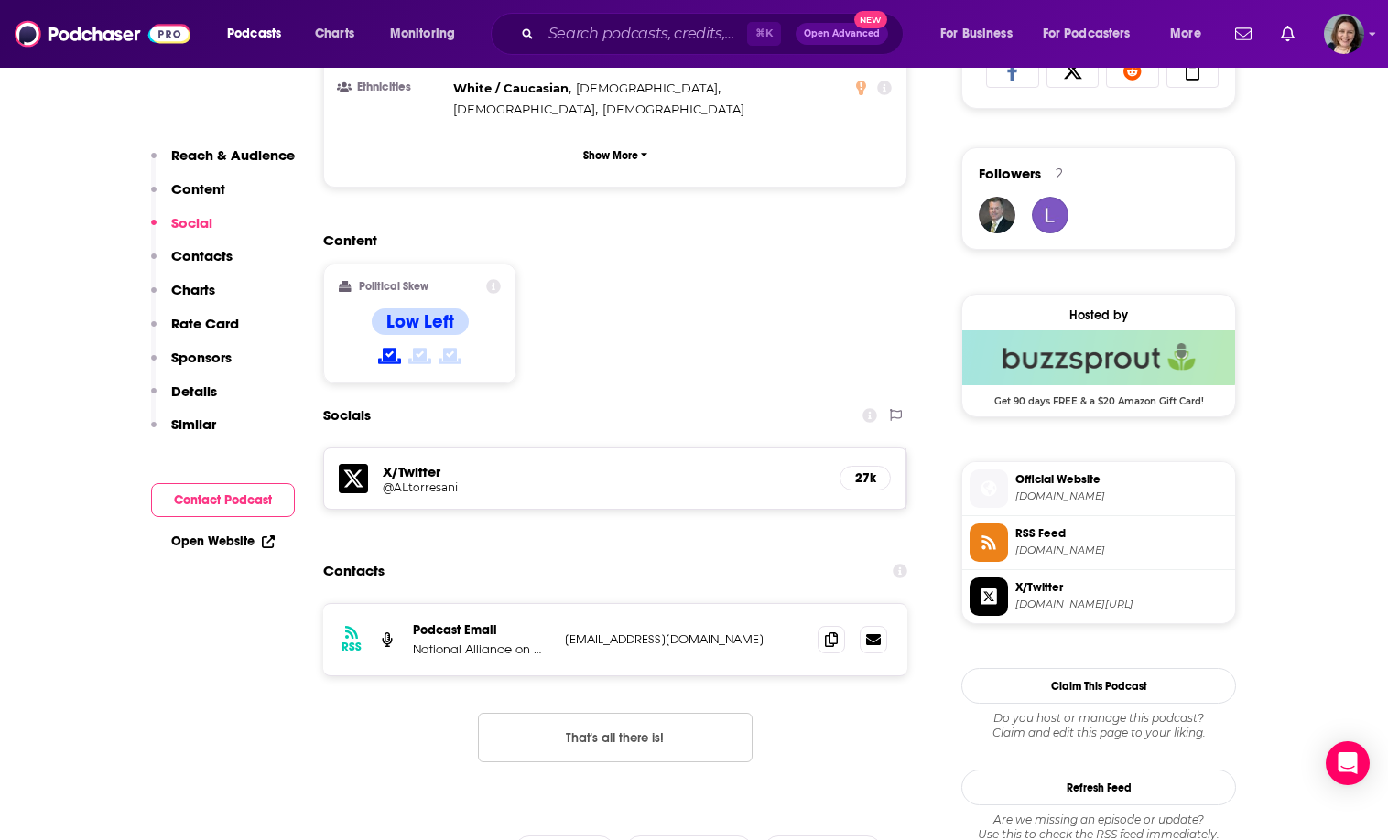
scroll to position [1260, 0]
click at [834, 631] on icon at bounding box center [831, 638] width 13 height 15
click at [564, 39] on input "Search podcasts, credits, & more..." at bounding box center [644, 33] width 206 height 29
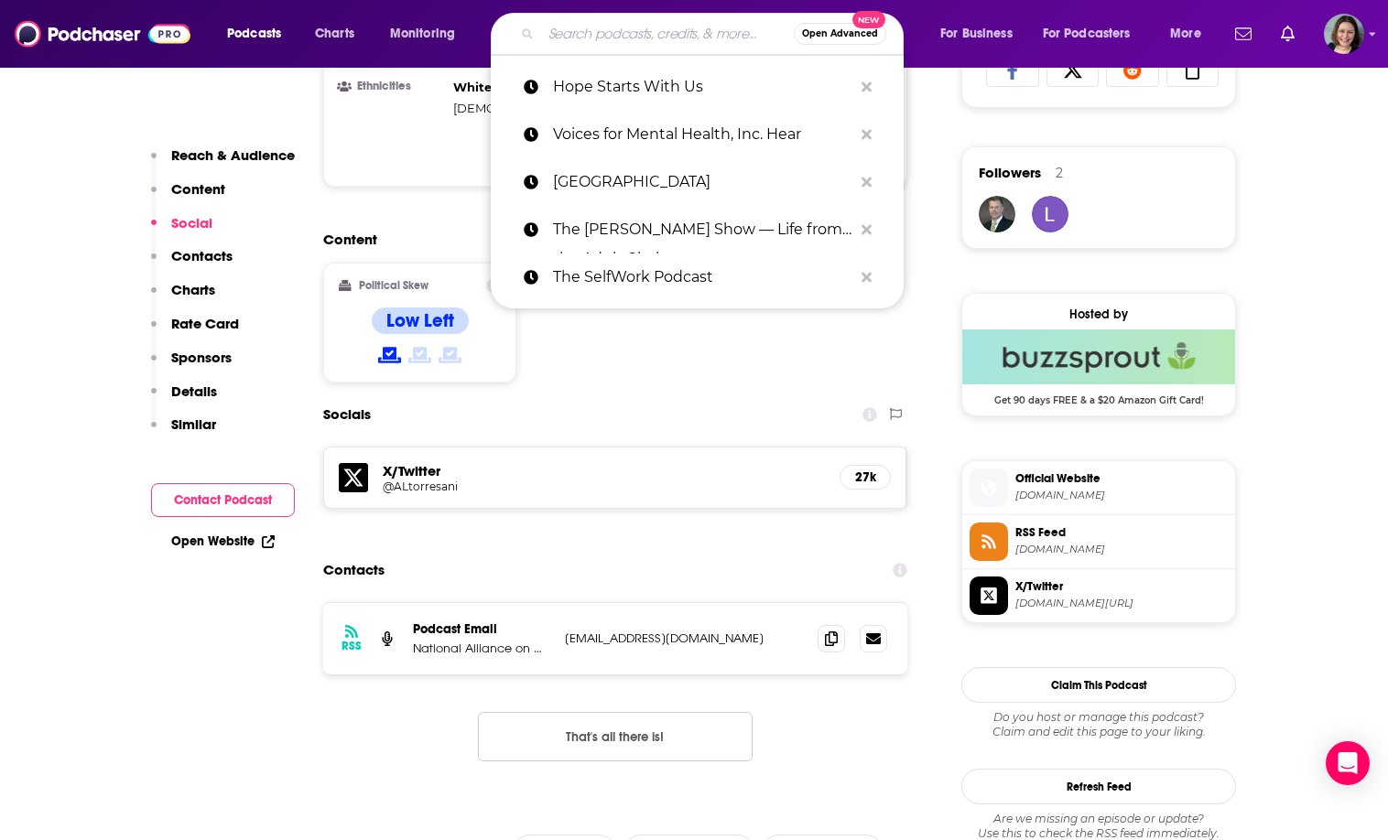
paste input "Liberate Your Bliss"
type input "Liberate Your Bliss"
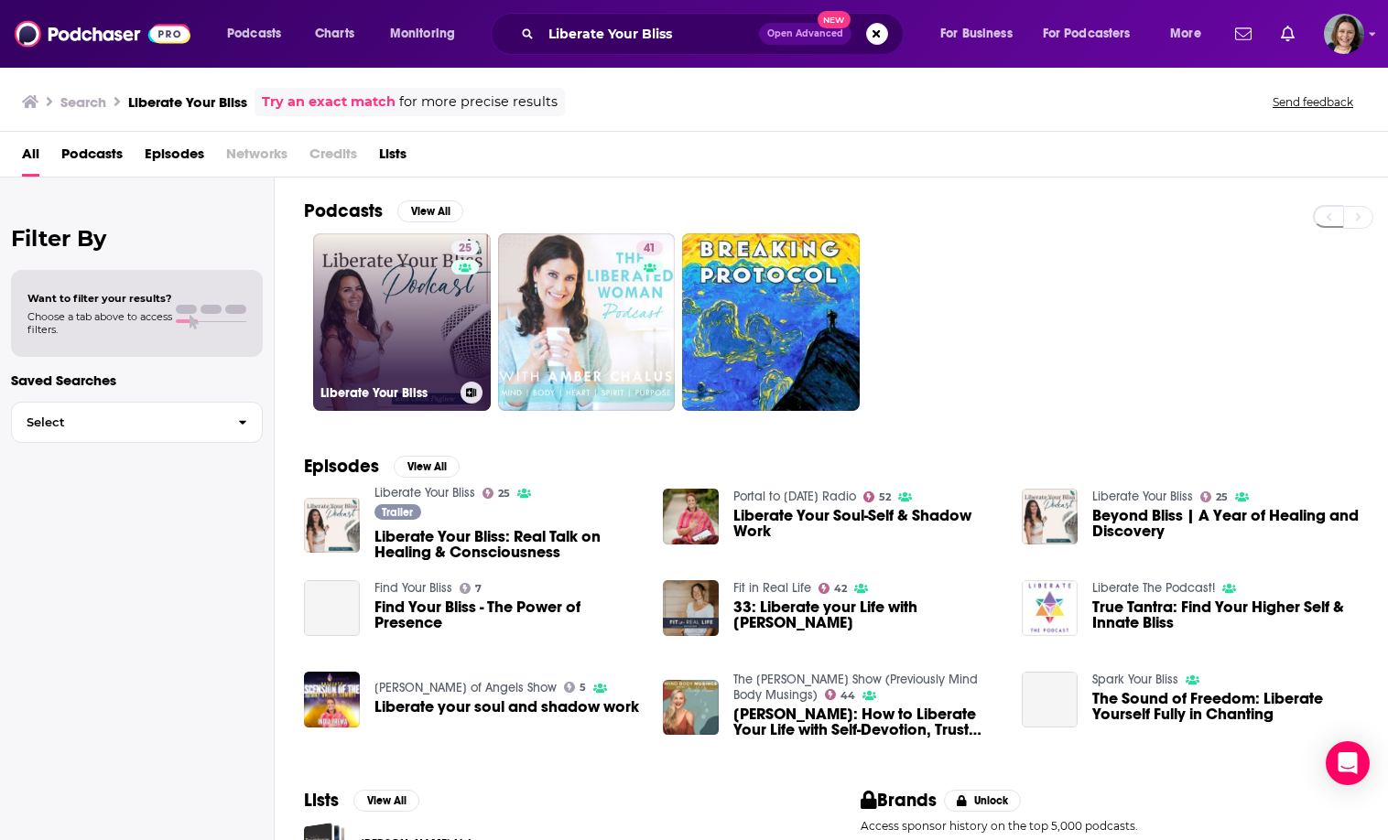
click at [431, 306] on link "25 Liberate Your Bliss" at bounding box center [402, 322] width 178 height 178
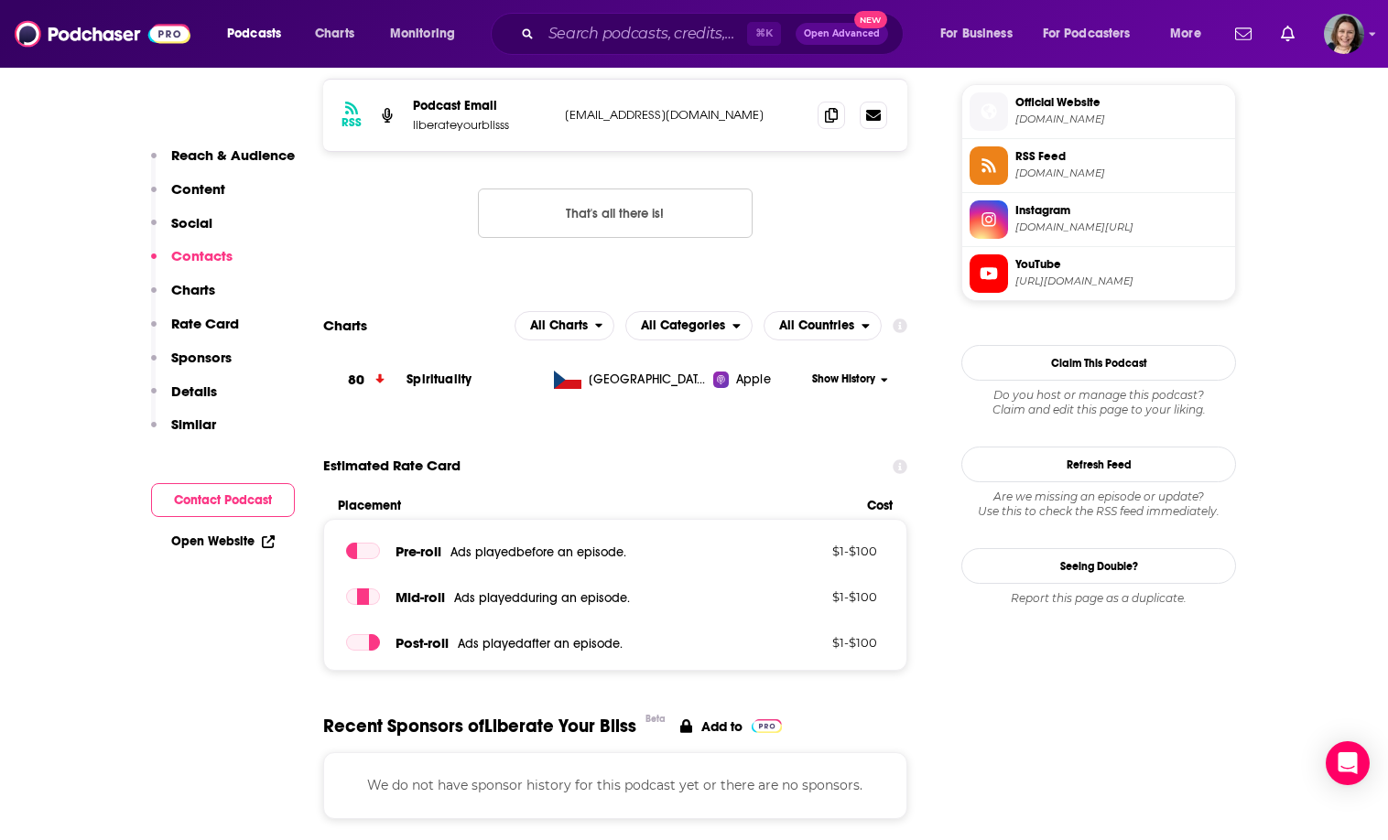
scroll to position [215, 0]
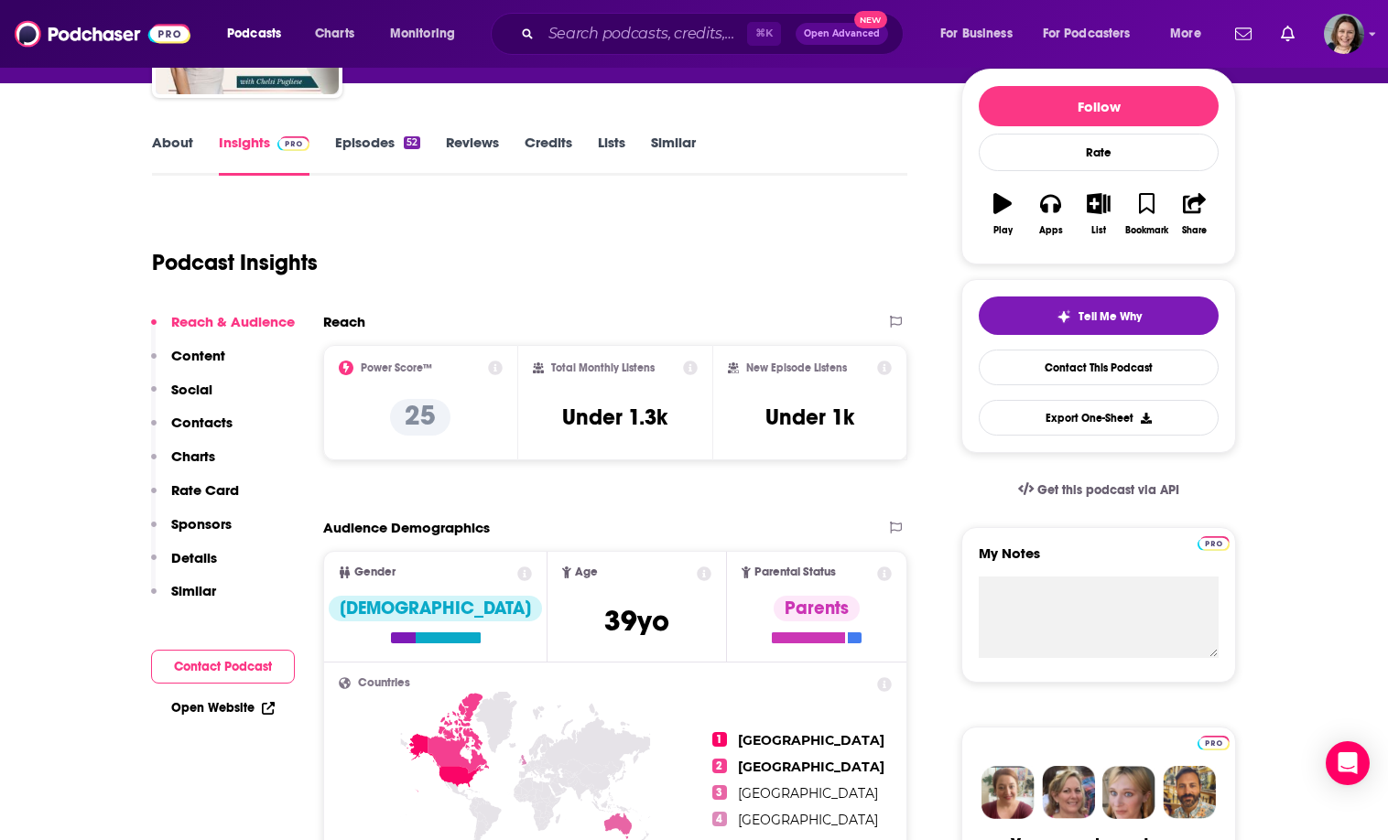
click at [176, 152] on link "About" at bounding box center [172, 155] width 41 height 42
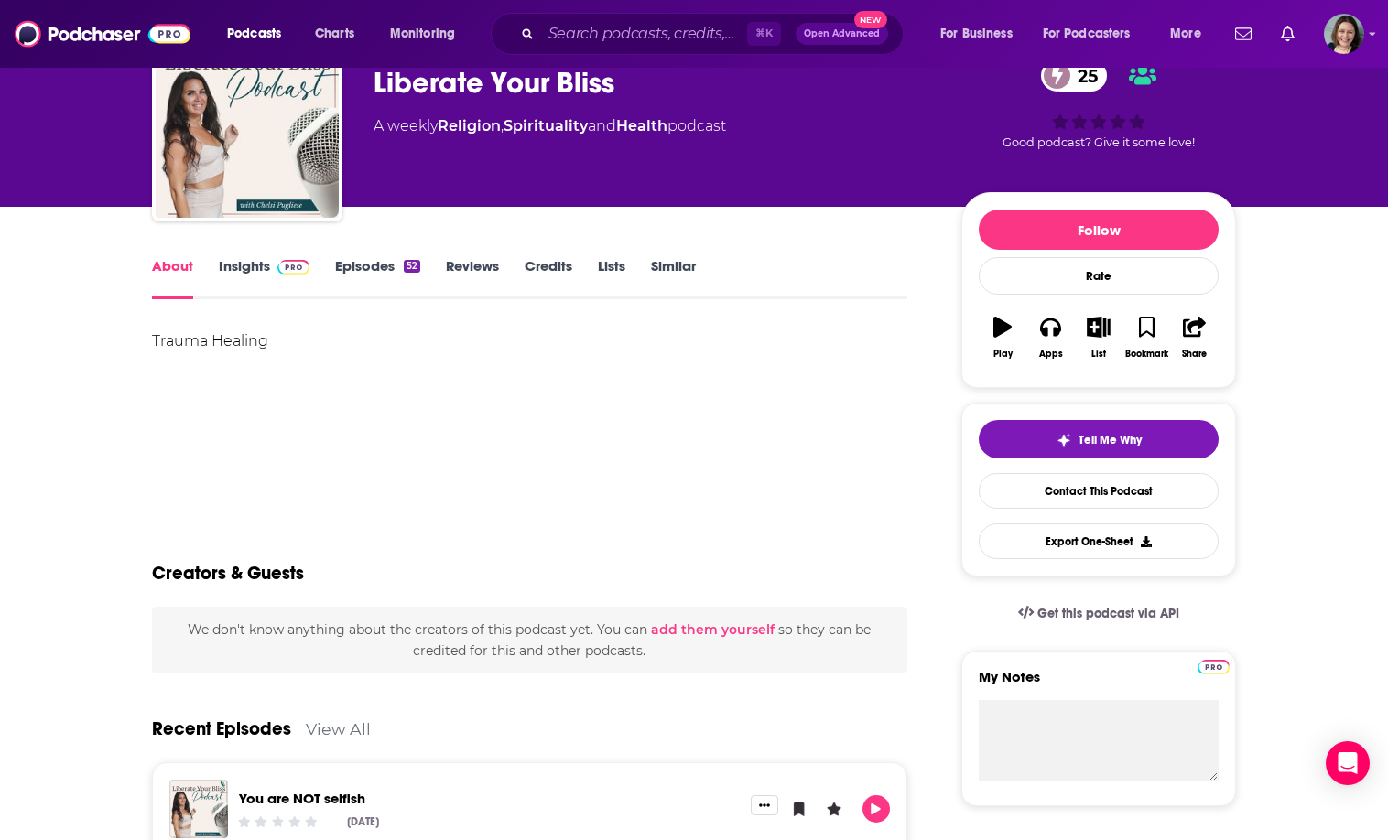
scroll to position [100, 0]
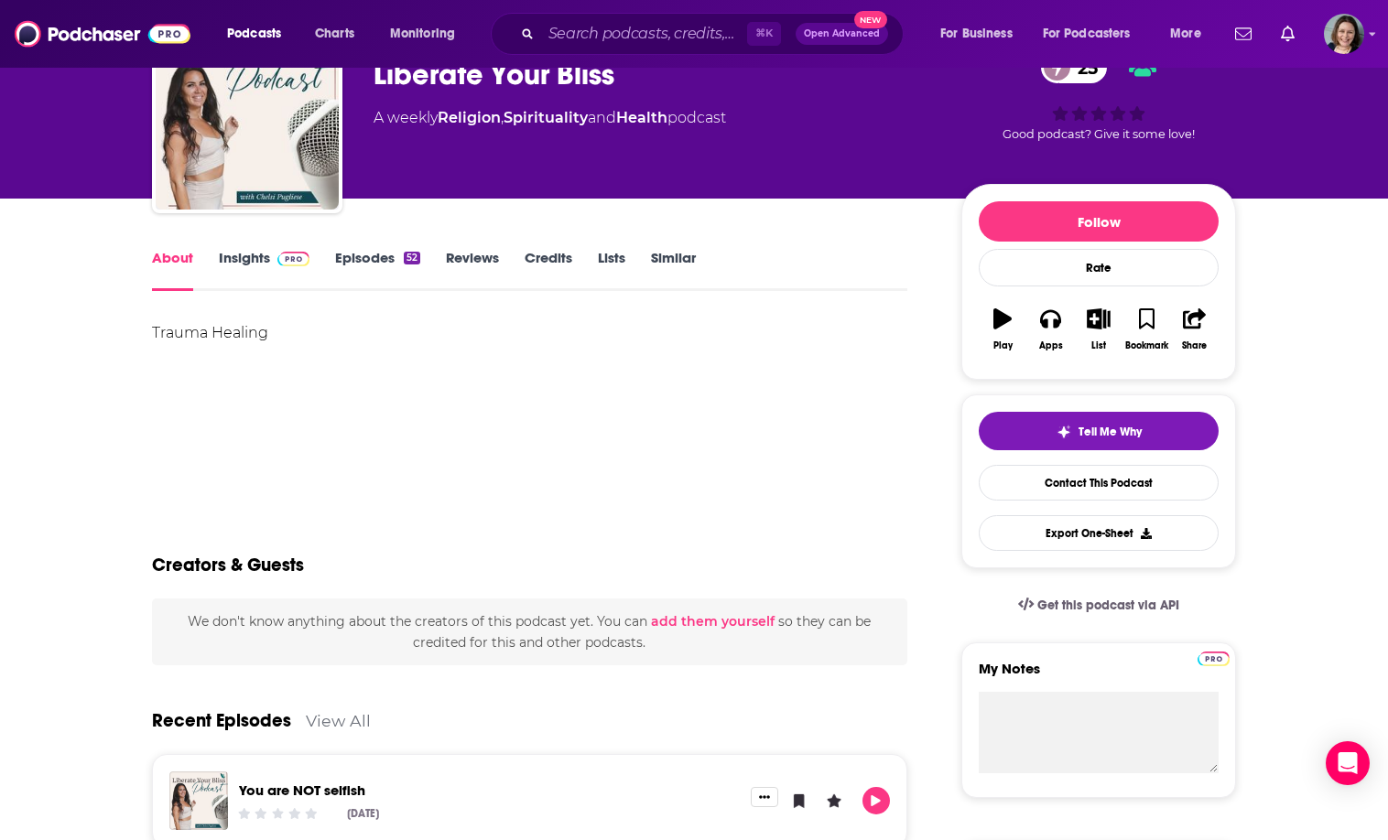
click at [543, 114] on link "Spirituality" at bounding box center [545, 117] width 84 height 17
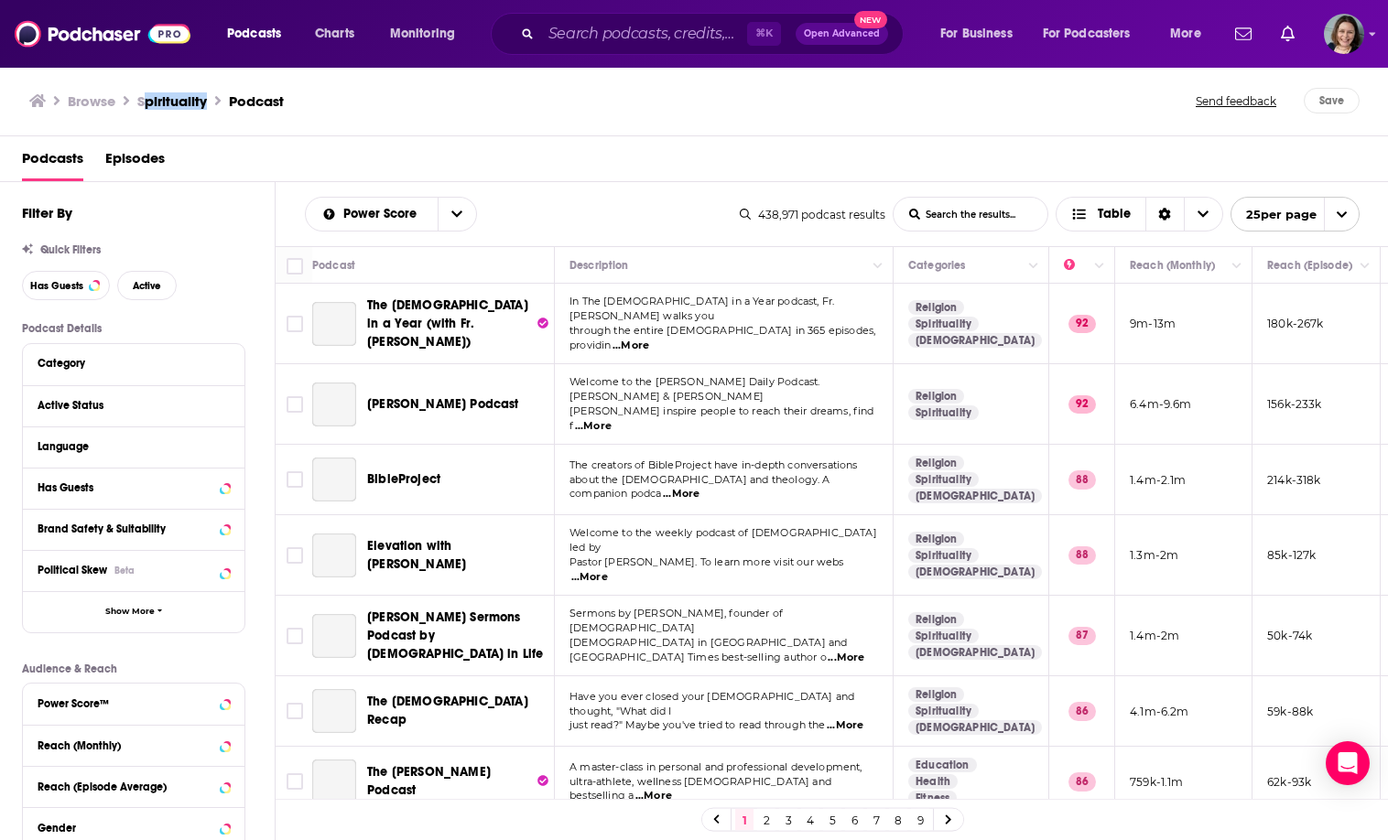
click at [210, 97] on ul "Browse Spirituality Podcast" at bounding box center [156, 101] width 254 height 26
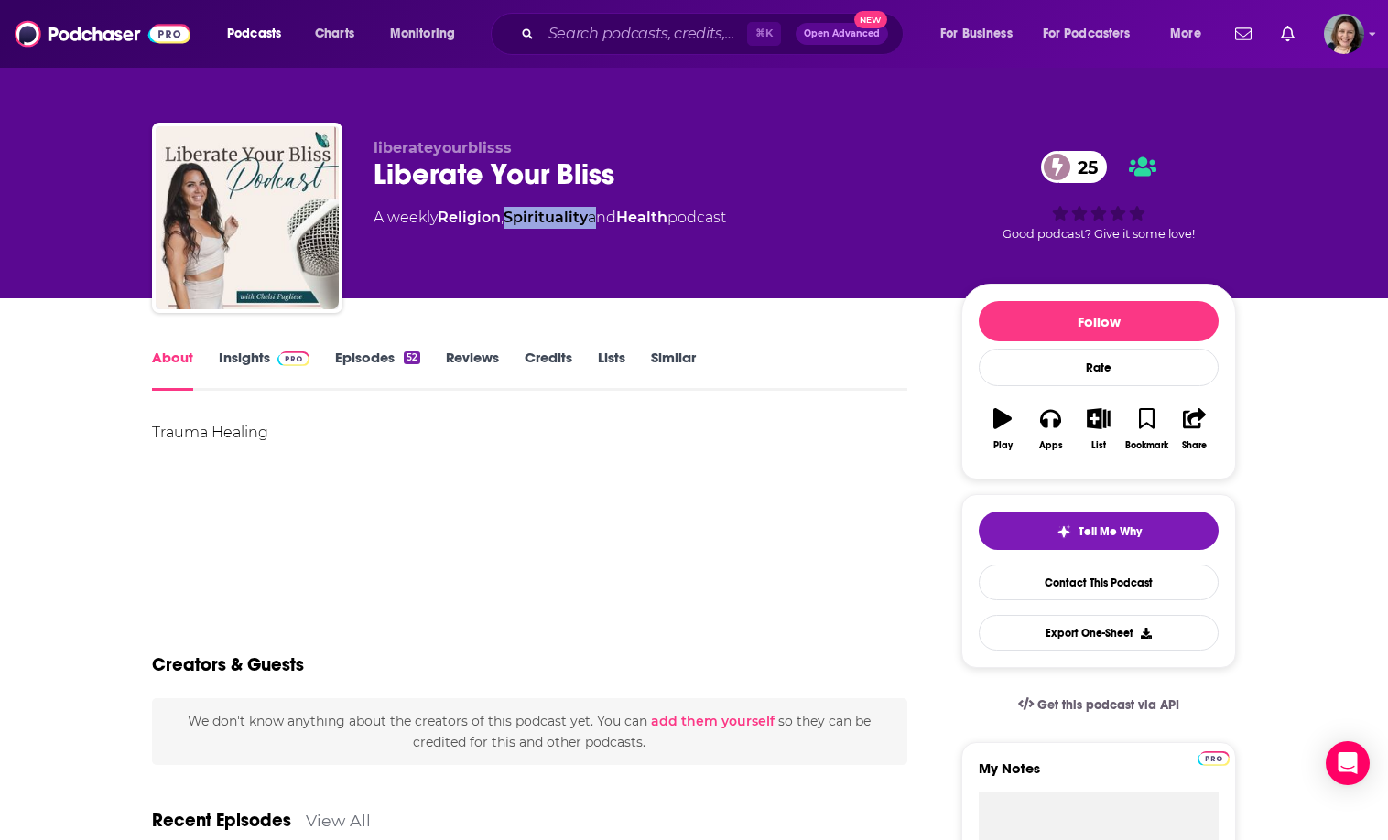
drag, startPoint x: 594, startPoint y: 222, endPoint x: 510, endPoint y: 224, distance: 84.3
click at [510, 224] on div "A weekly Religion , Spirituality and Health podcast" at bounding box center [549, 218] width 352 height 22
copy div "Spirituality"
click at [564, 290] on div "liberateyourblisss Liberate Your Bliss 25 A weekly Religion , Spirituality and …" at bounding box center [804, 221] width 862 height 165
click at [257, 353] on link "Insights" at bounding box center [264, 370] width 91 height 42
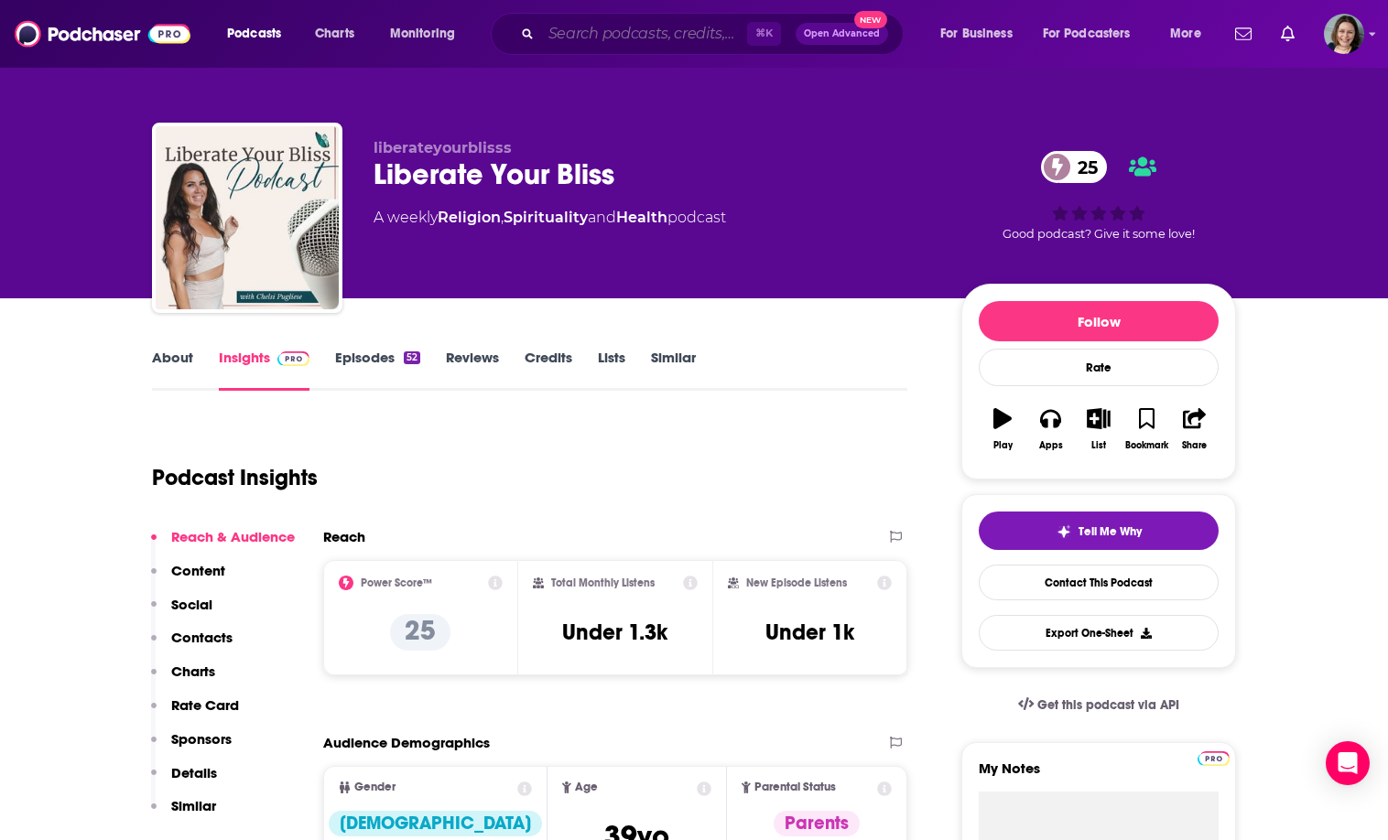
click at [595, 23] on input "Search podcasts, credits, & more..." at bounding box center [644, 33] width 206 height 29
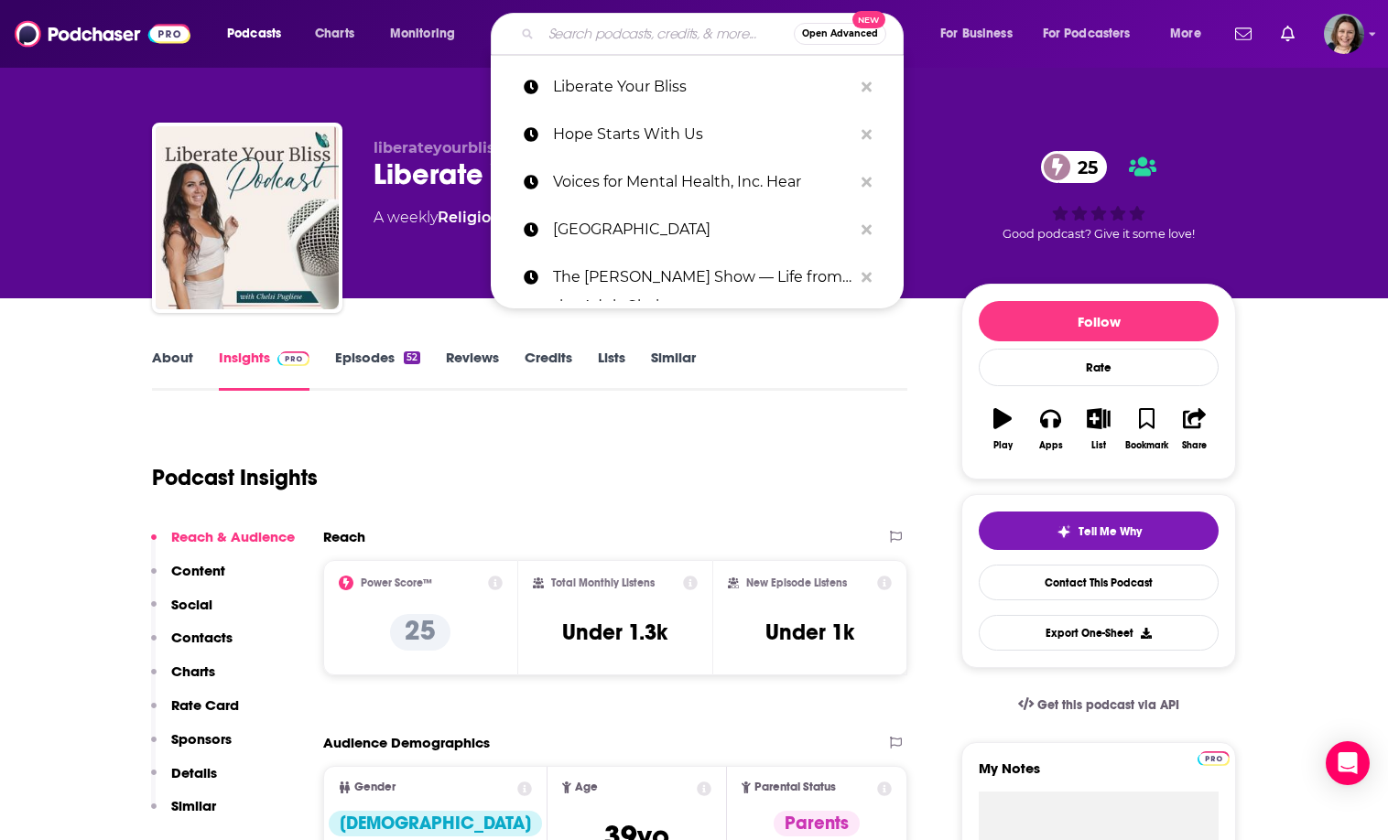
click at [765, 38] on input "Search podcasts, credits, & more..." at bounding box center [667, 33] width 253 height 29
paste input "Hope Starts With Us"
type input "Hope Starts With Us"
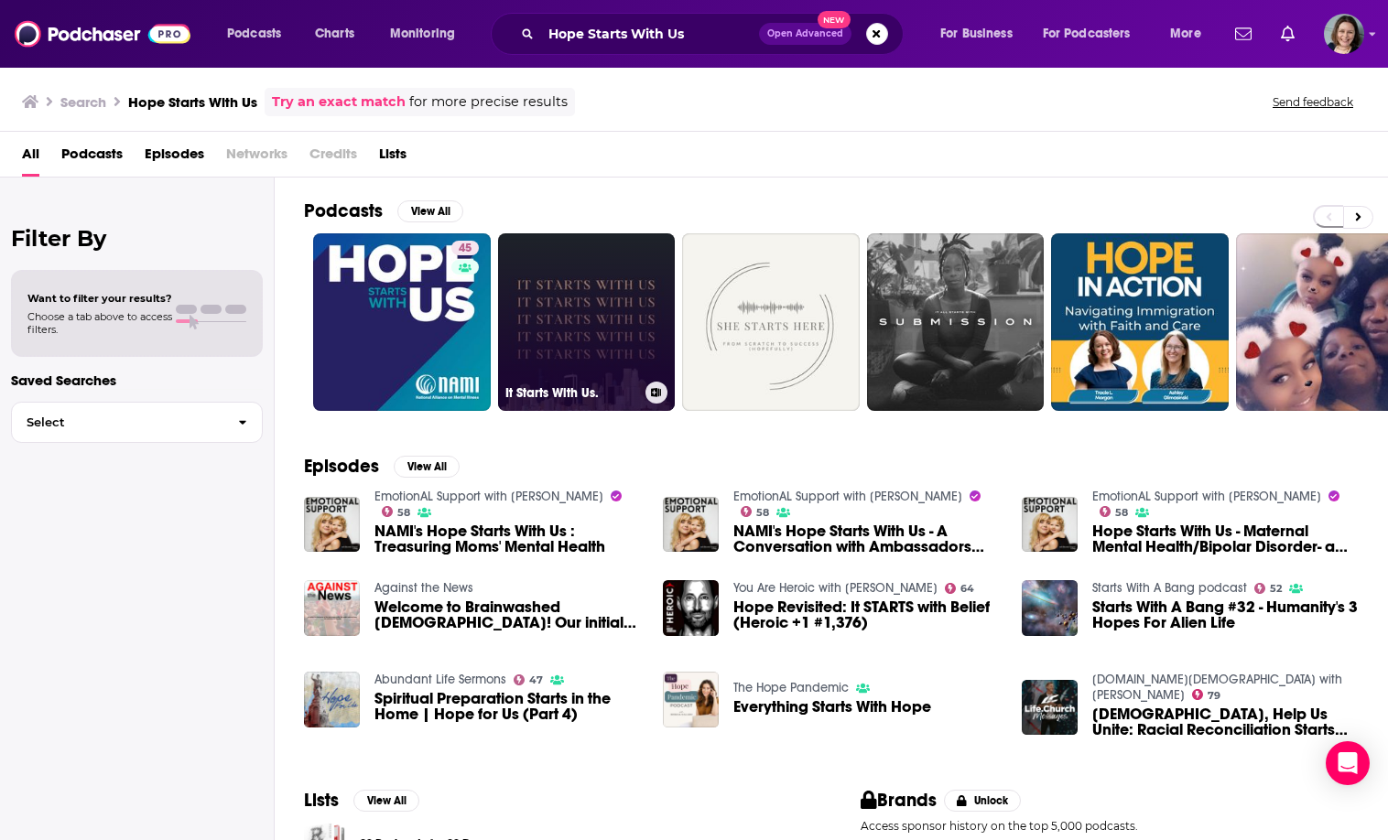
click at [612, 292] on link "It Starts With Us." at bounding box center [587, 322] width 178 height 178
